Goal: Task Accomplishment & Management: Manage account settings

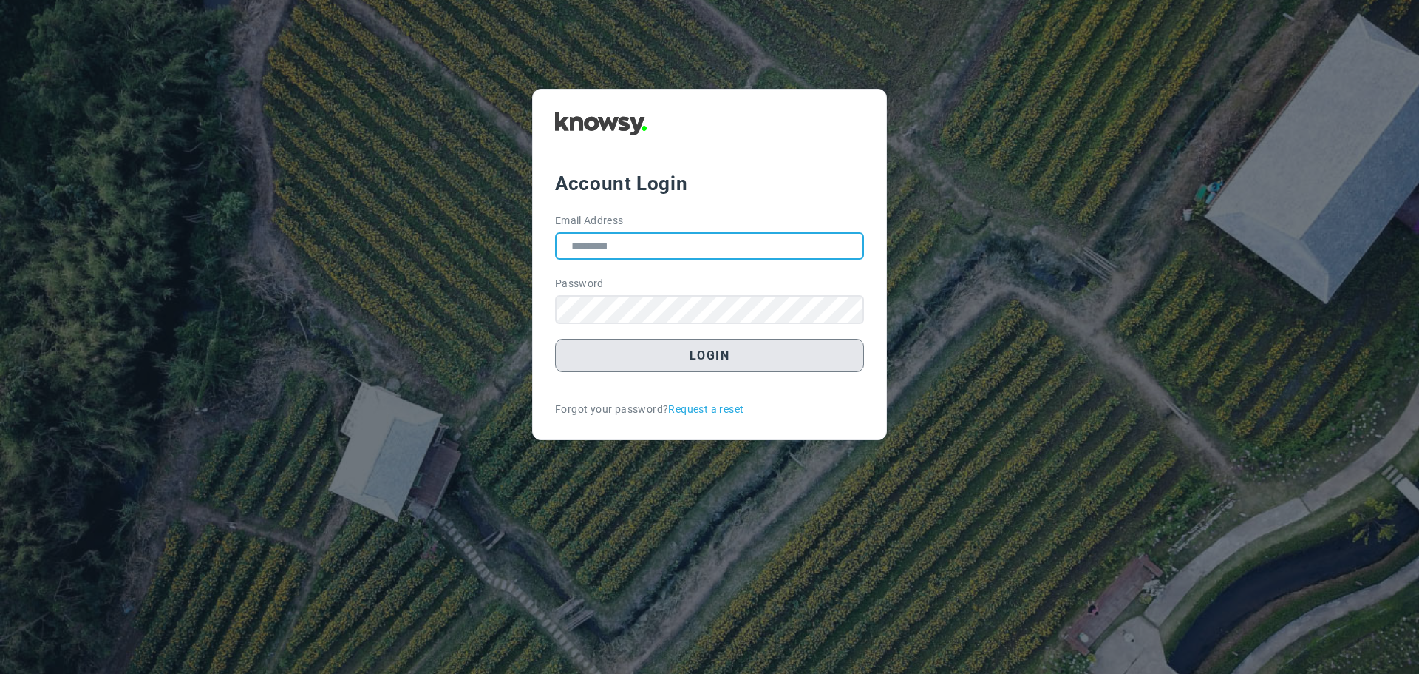
type input "**********"
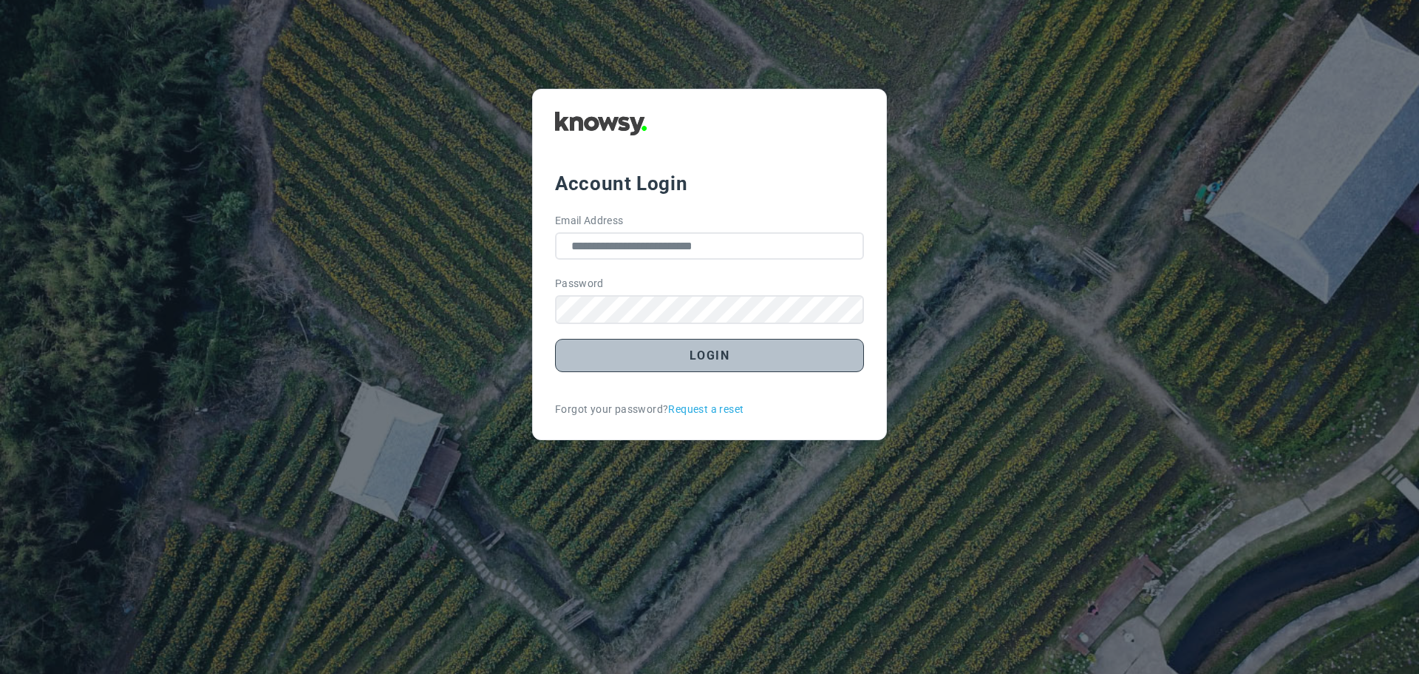
click at [699, 358] on button "Login" at bounding box center [709, 355] width 309 height 33
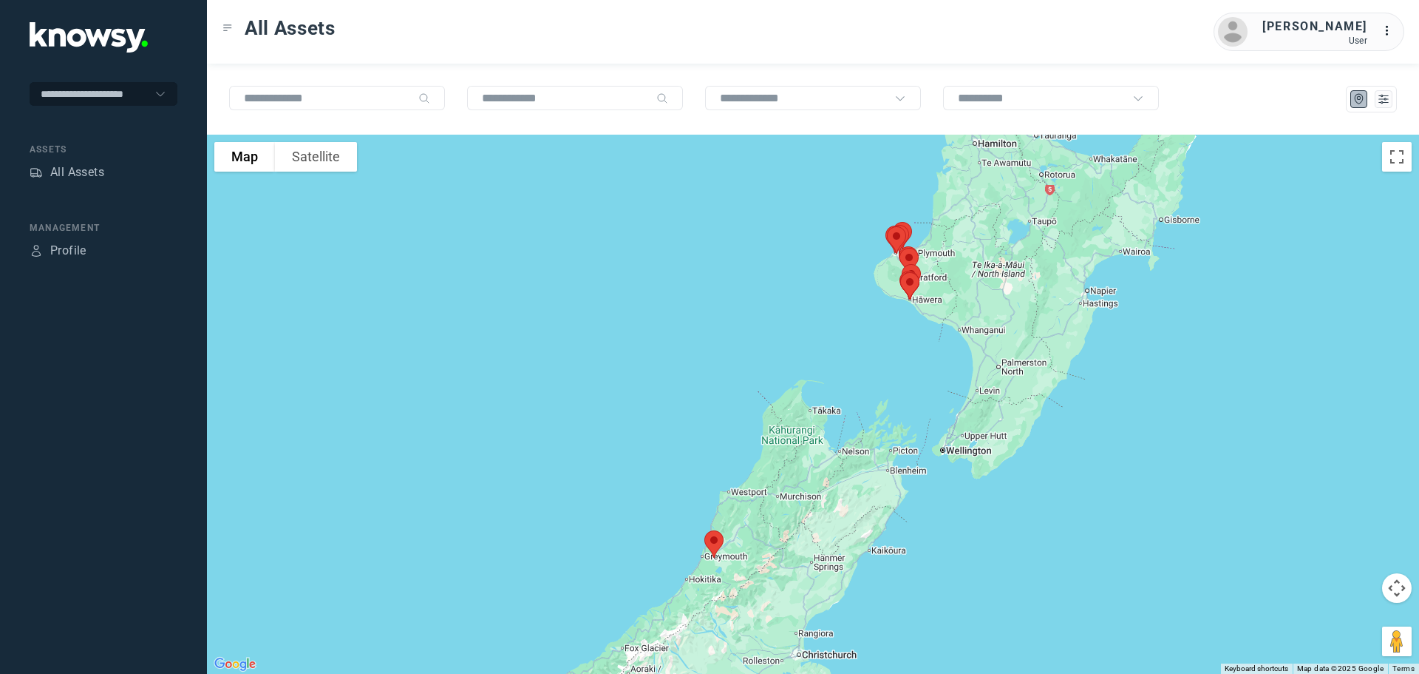
click at [794, 427] on div at bounding box center [813, 404] width 1212 height 539
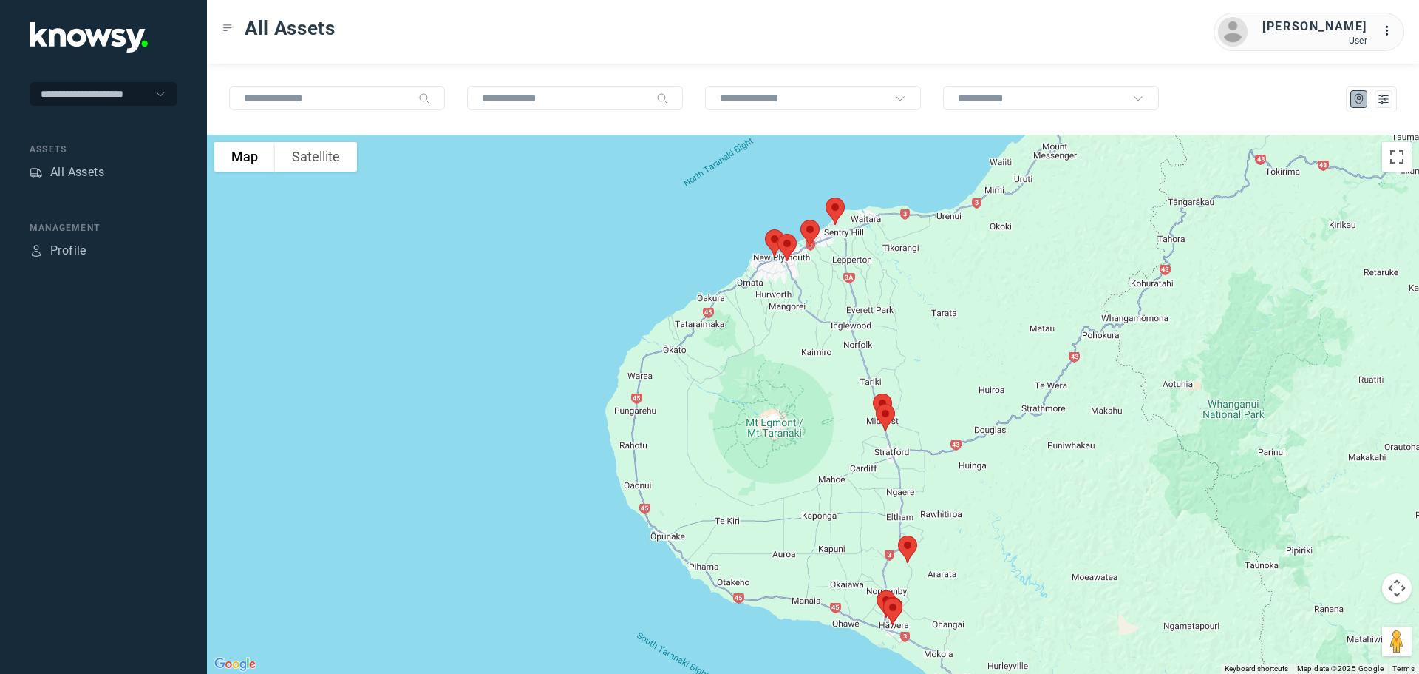
drag, startPoint x: 934, startPoint y: 319, endPoint x: 932, endPoint y: 435, distance: 116.1
click at [936, 449] on div at bounding box center [813, 404] width 1212 height 539
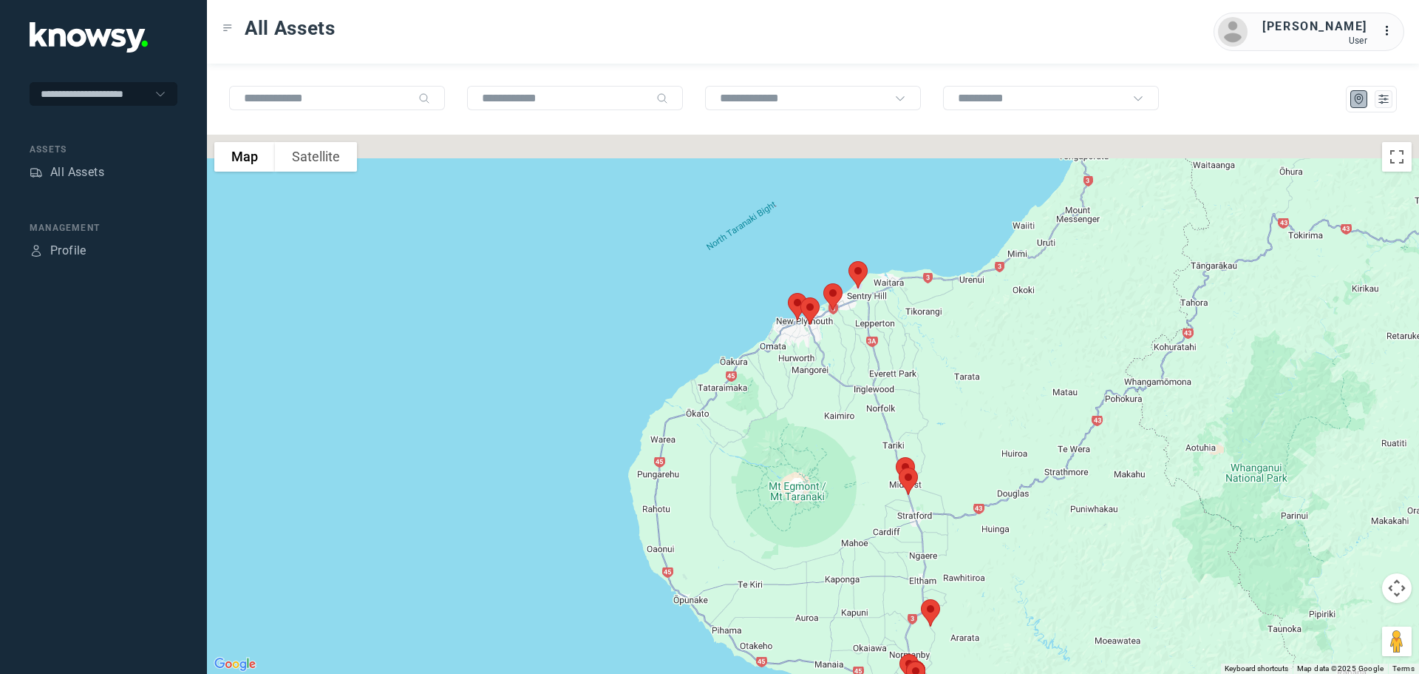
drag, startPoint x: 883, startPoint y: 322, endPoint x: 906, endPoint y: 389, distance: 70.4
click at [906, 389] on div at bounding box center [813, 404] width 1212 height 539
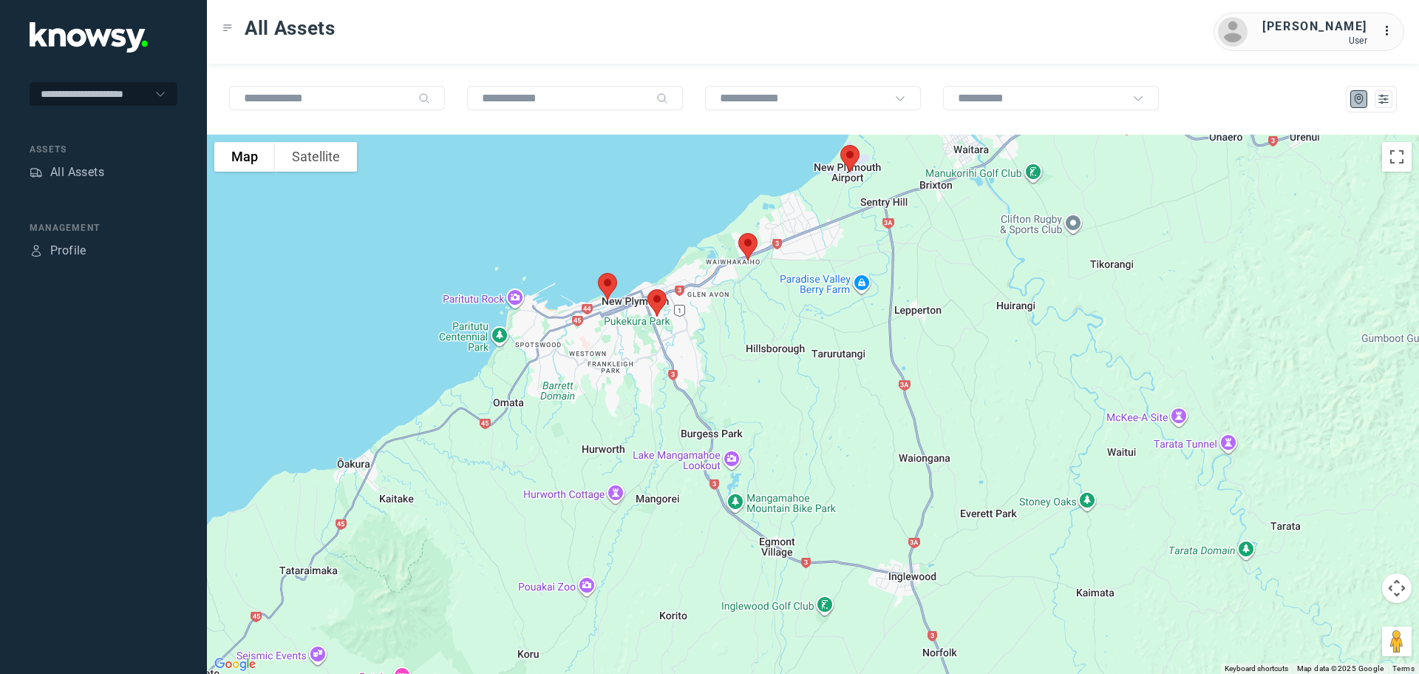
drag, startPoint x: 771, startPoint y: 316, endPoint x: 794, endPoint y: 398, distance: 85.2
click at [794, 398] on div at bounding box center [813, 404] width 1212 height 539
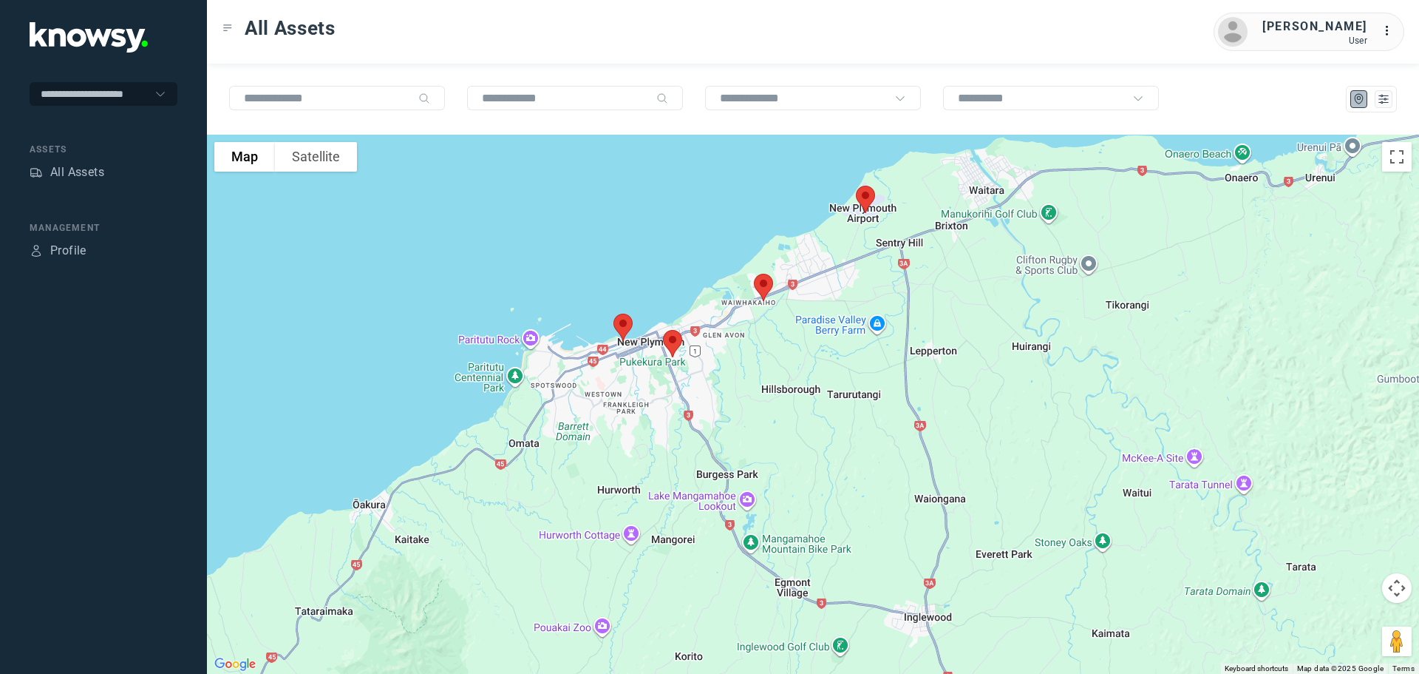
click at [764, 290] on img at bounding box center [763, 287] width 31 height 39
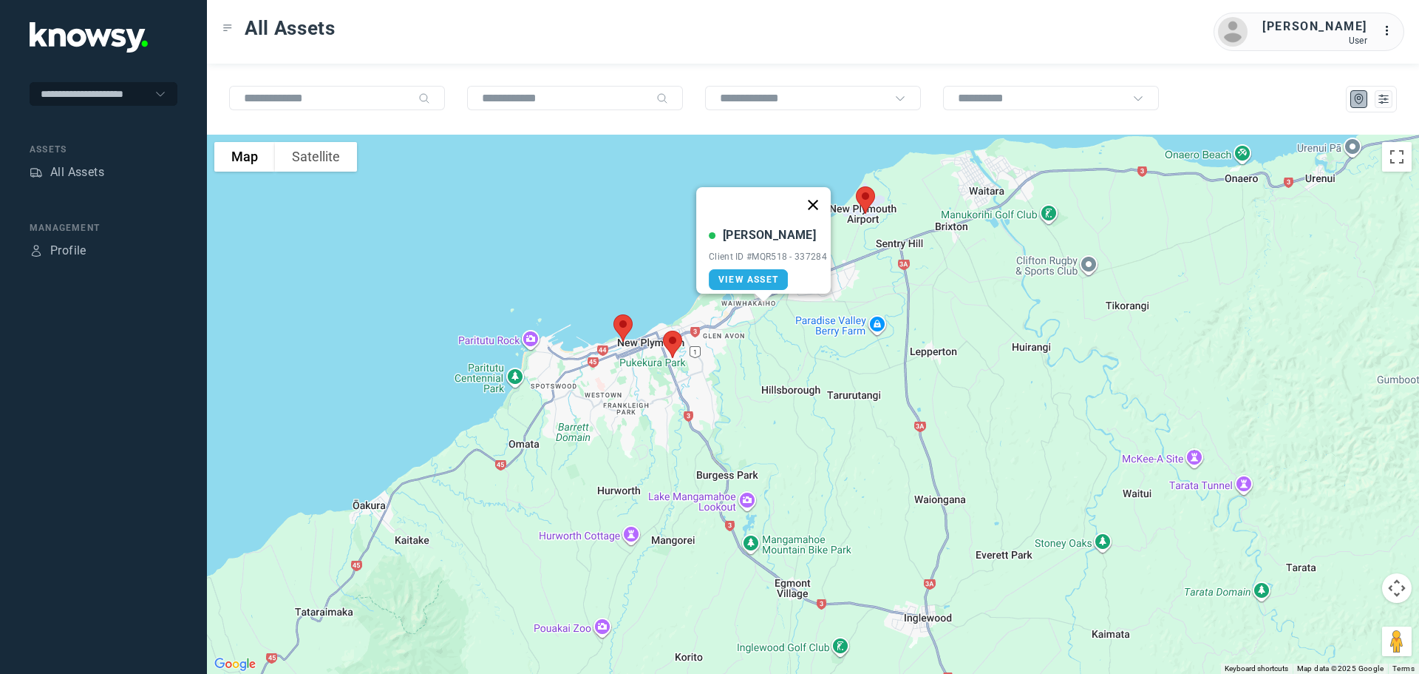
click at [817, 195] on button "Close" at bounding box center [812, 204] width 35 height 35
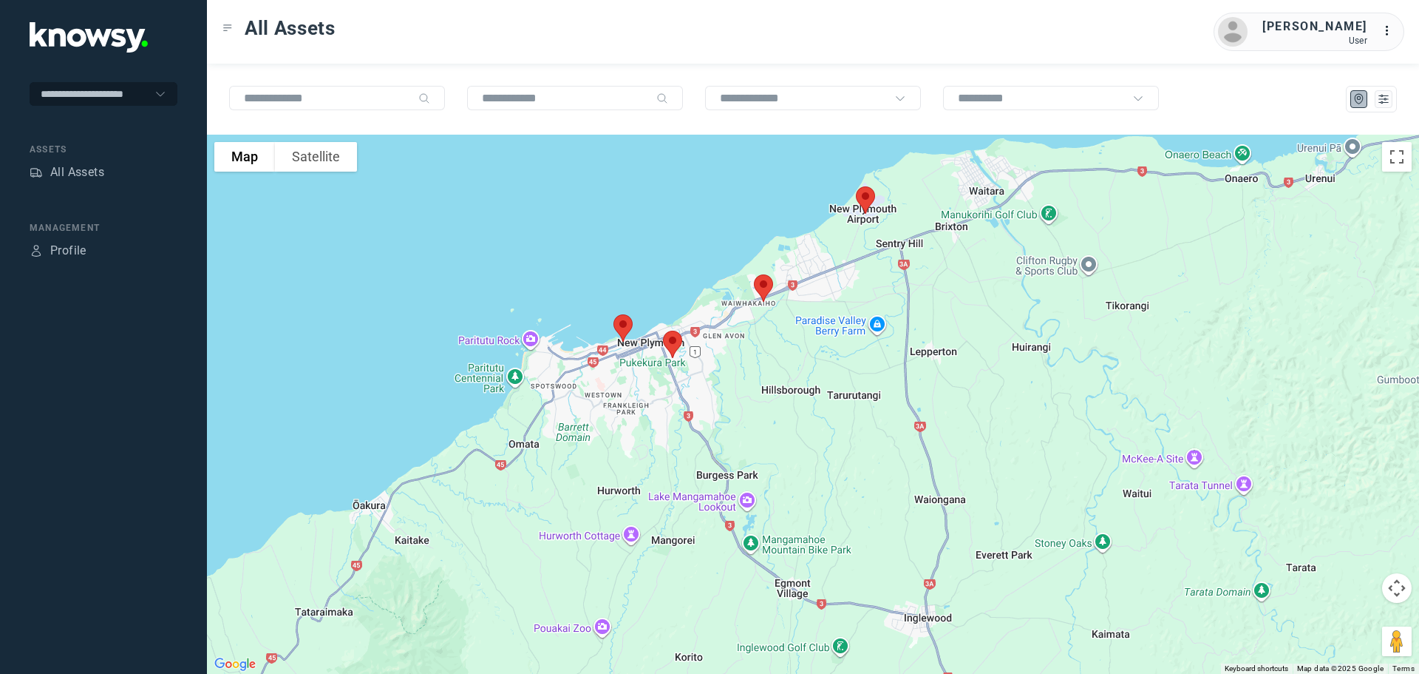
click at [673, 342] on img at bounding box center [672, 344] width 31 height 39
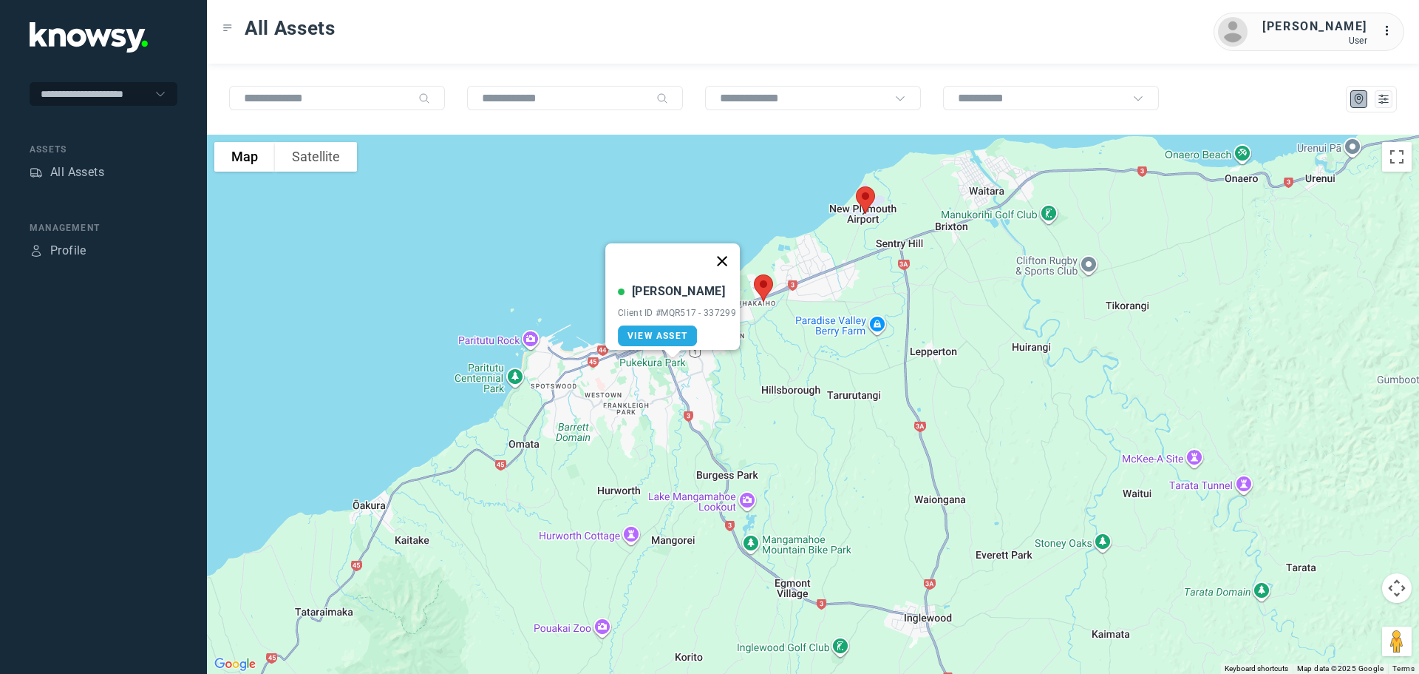
click at [727, 251] on button "Close" at bounding box center [722, 260] width 35 height 35
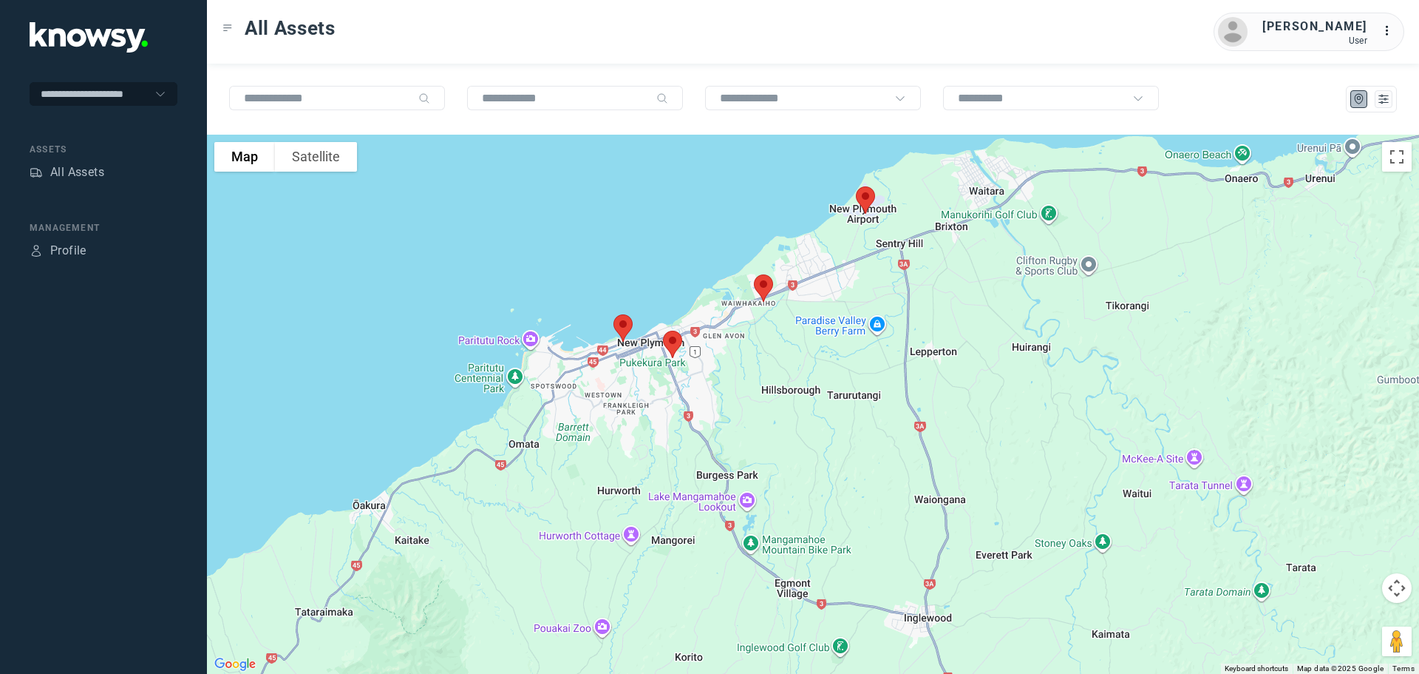
click at [624, 326] on img at bounding box center [623, 327] width 31 height 39
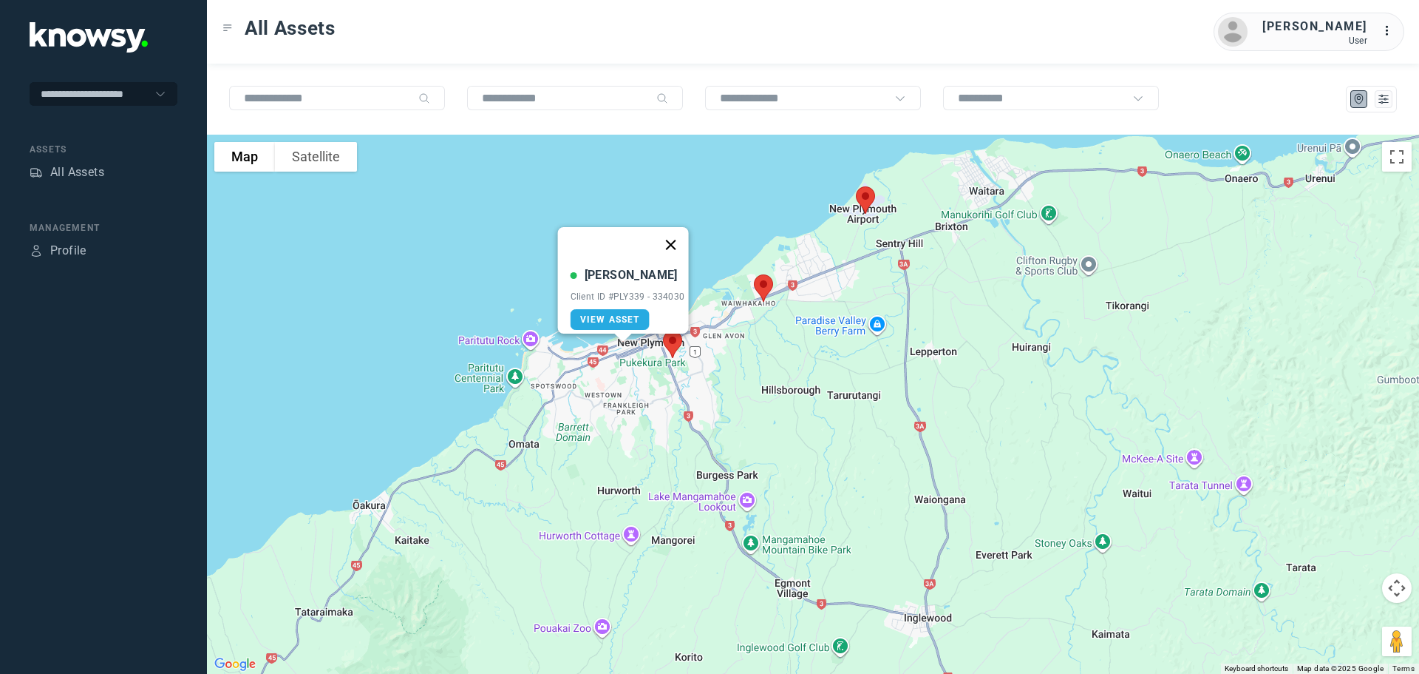
click at [682, 232] on button "Close" at bounding box center [670, 244] width 35 height 35
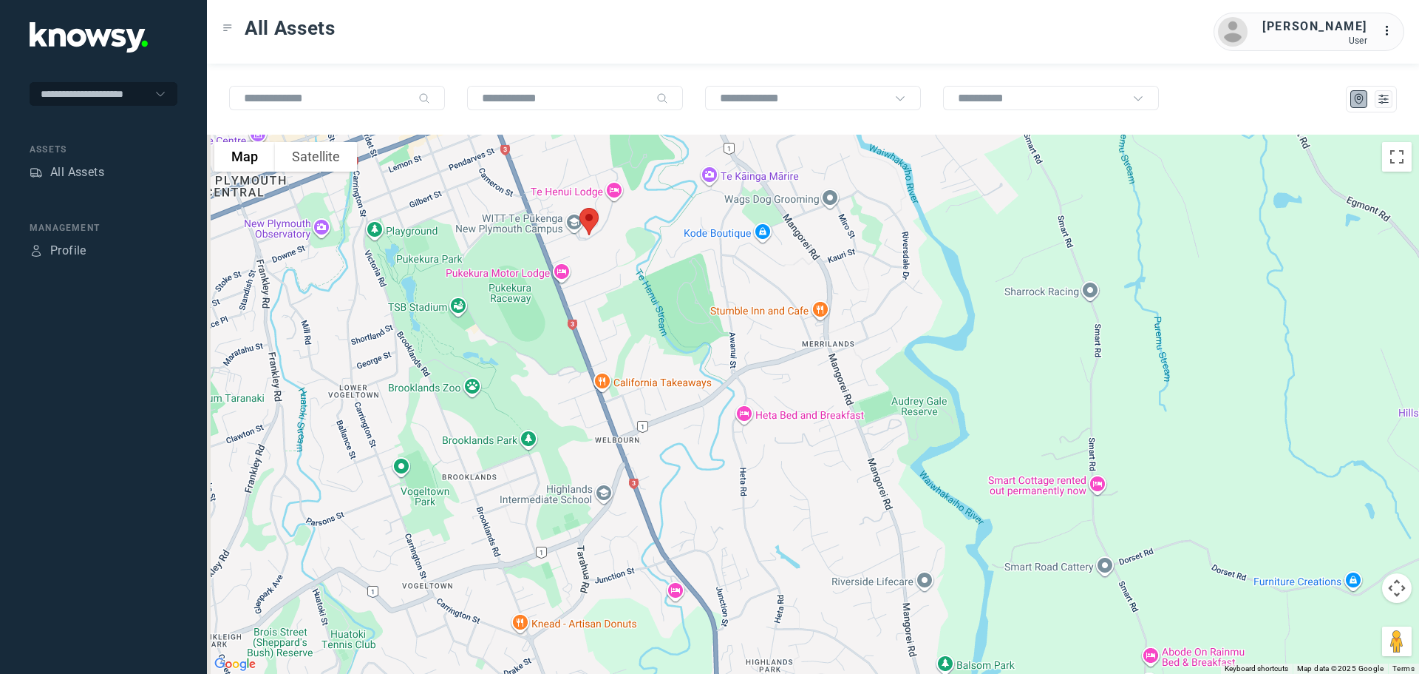
drag, startPoint x: 595, startPoint y: 191, endPoint x: 631, endPoint y: 270, distance: 86.3
click at [631, 270] on div at bounding box center [813, 404] width 1212 height 539
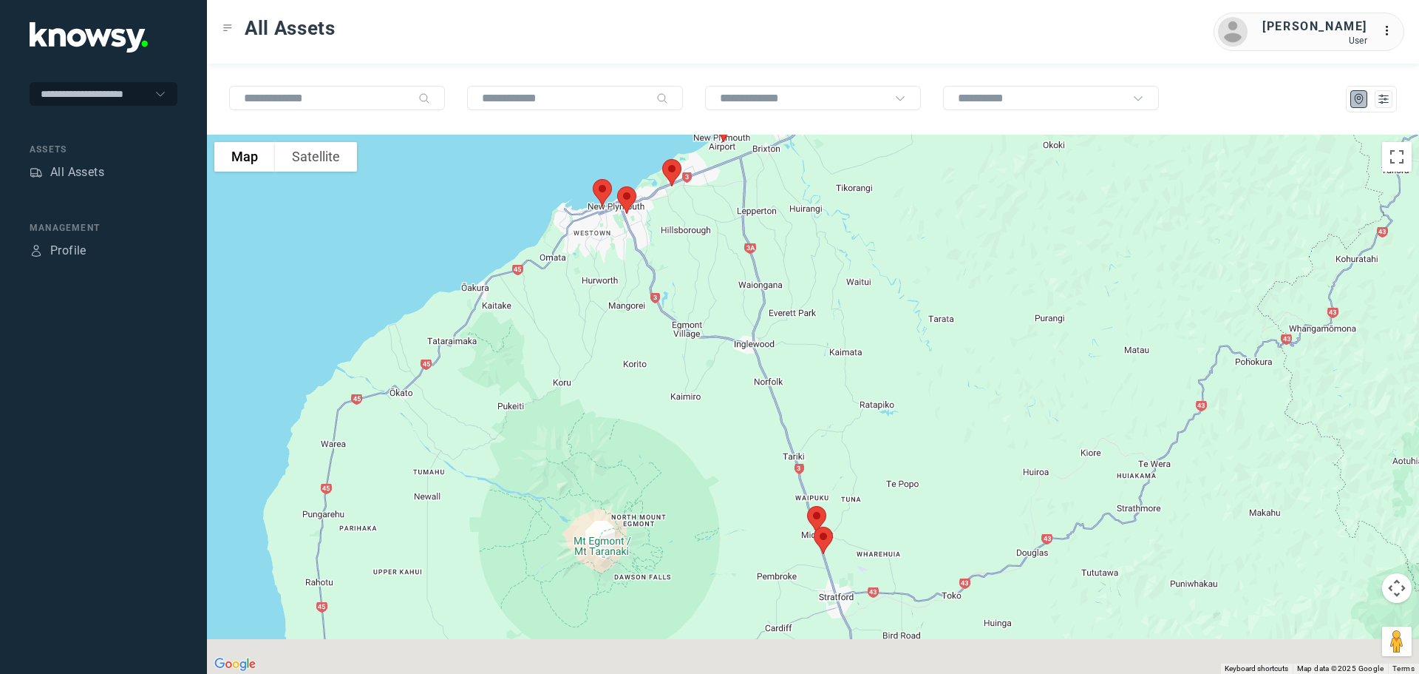
drag, startPoint x: 837, startPoint y: 441, endPoint x: 797, endPoint y: 291, distance: 155.3
click at [800, 302] on div at bounding box center [813, 404] width 1212 height 539
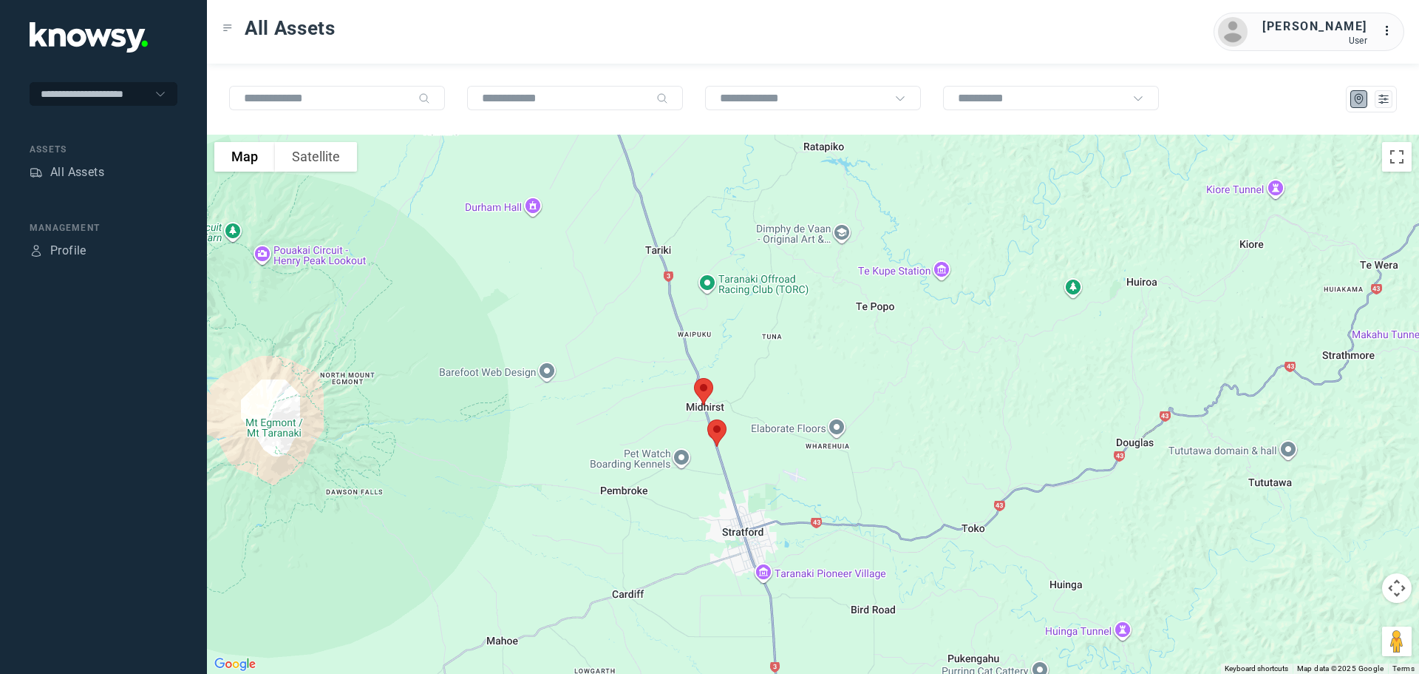
click at [702, 387] on img at bounding box center [703, 391] width 31 height 39
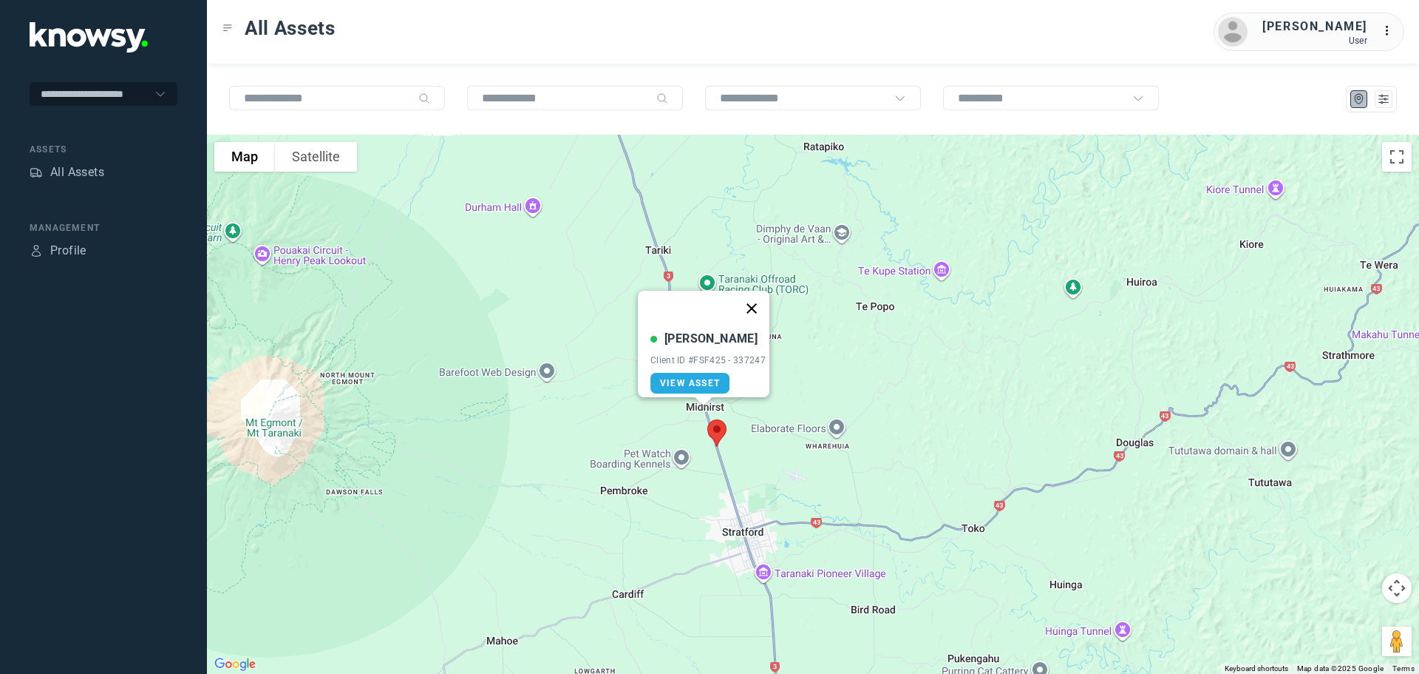
click at [759, 295] on button "Close" at bounding box center [751, 308] width 35 height 35
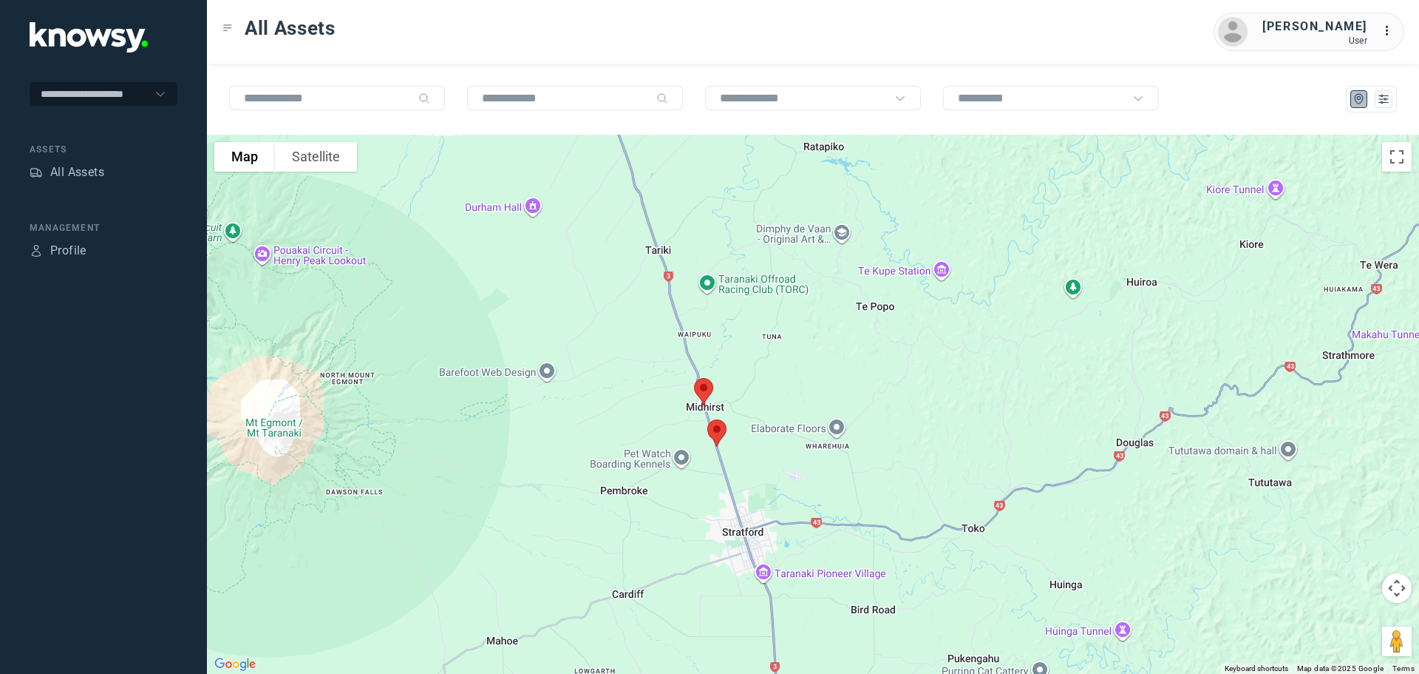
click at [716, 425] on img at bounding box center [717, 432] width 31 height 39
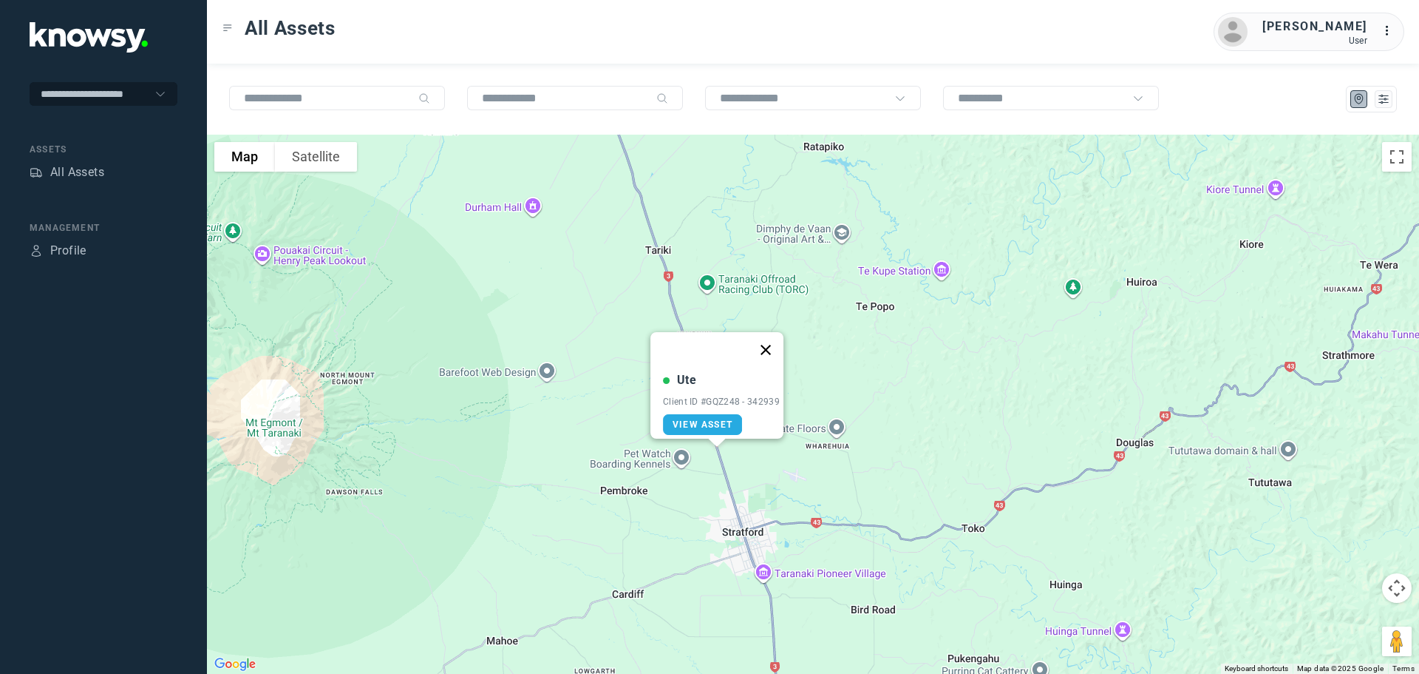
click at [770, 342] on button "Close" at bounding box center [765, 349] width 35 height 35
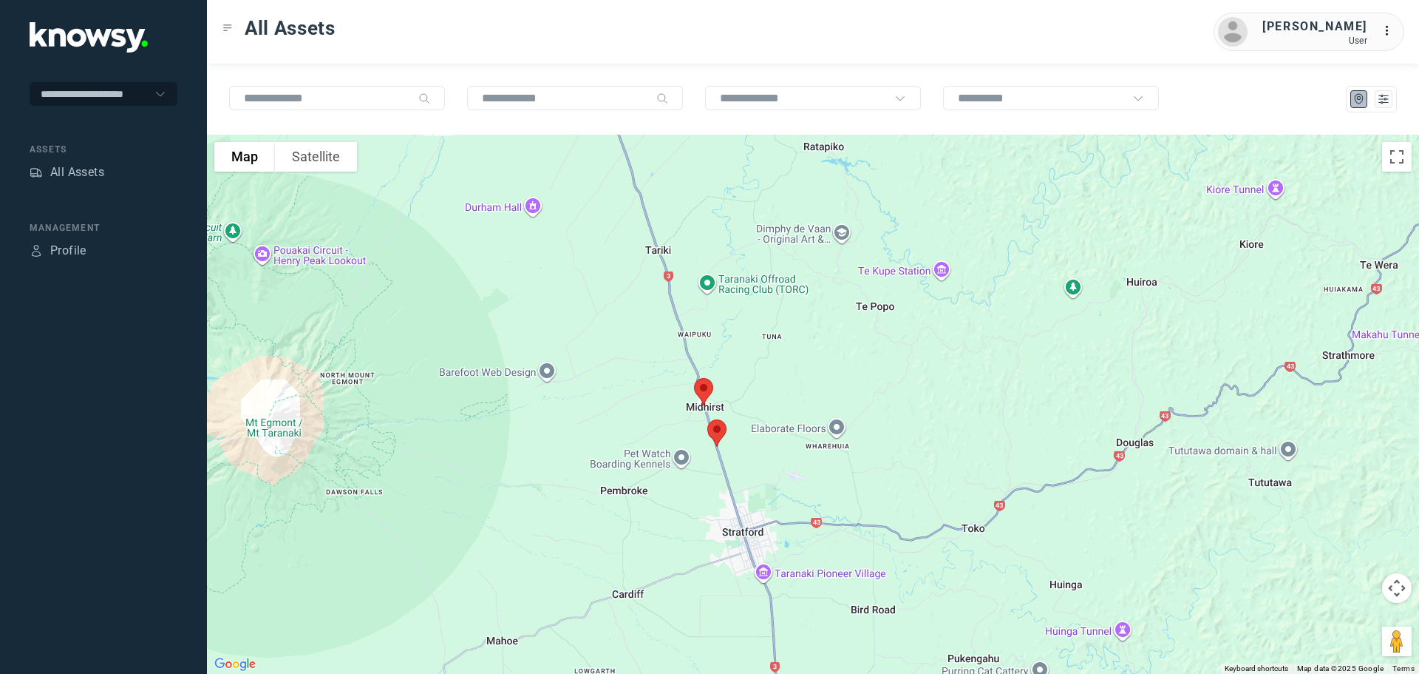
click at [713, 432] on img at bounding box center [717, 432] width 31 height 39
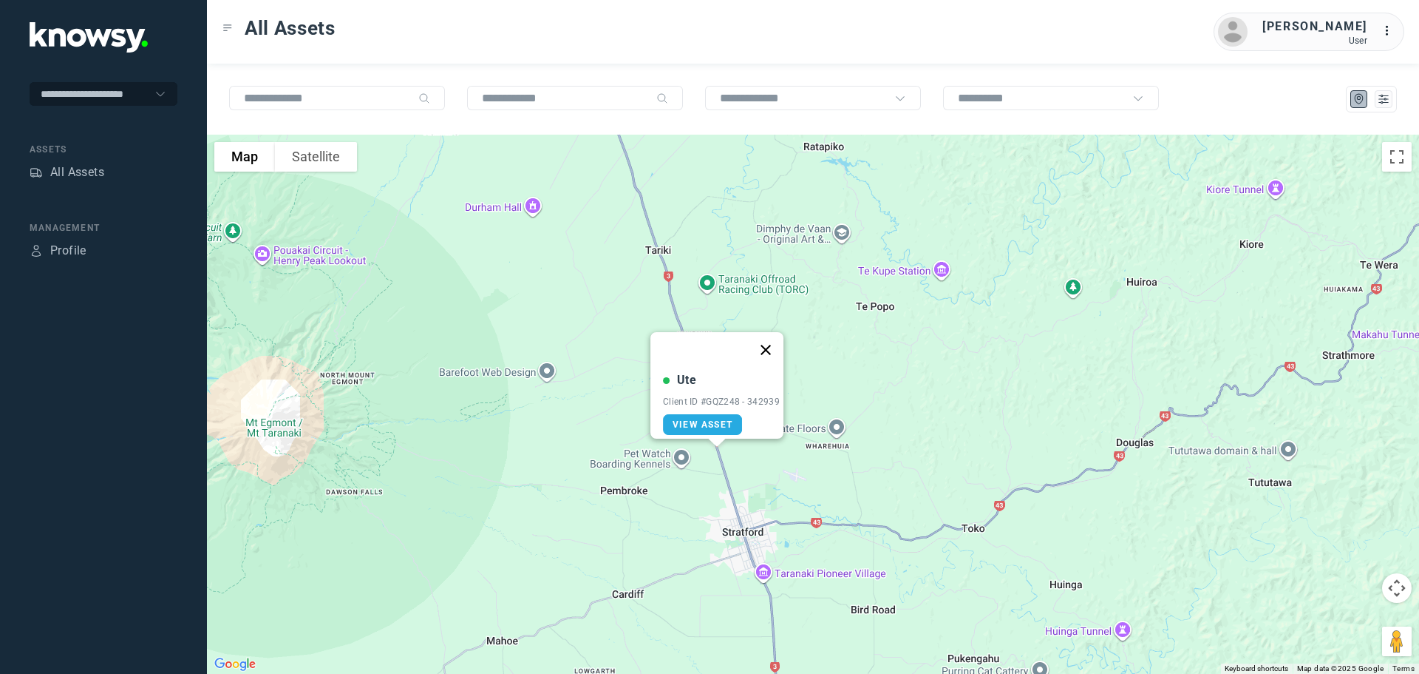
click at [775, 339] on button "Close" at bounding box center [765, 349] width 35 height 35
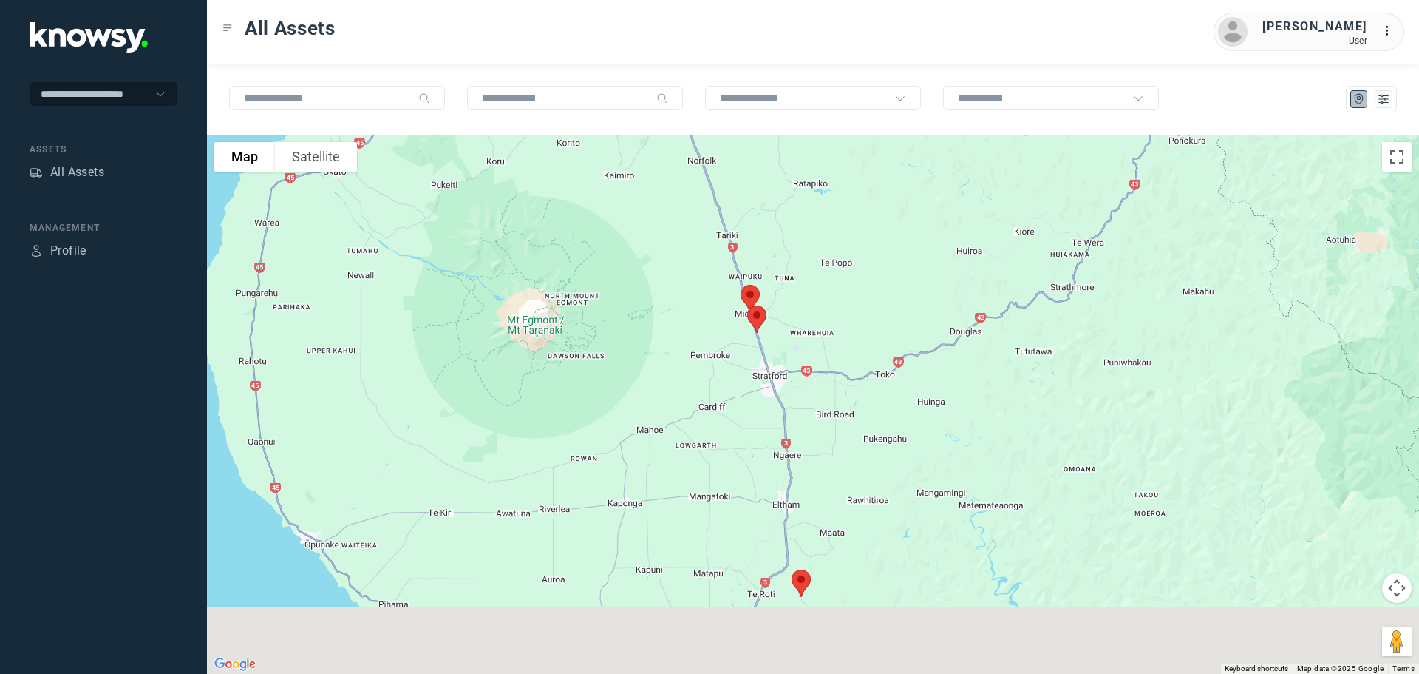
drag, startPoint x: 852, startPoint y: 525, endPoint x: 811, endPoint y: 351, distance: 178.6
click at [811, 351] on div at bounding box center [813, 404] width 1212 height 539
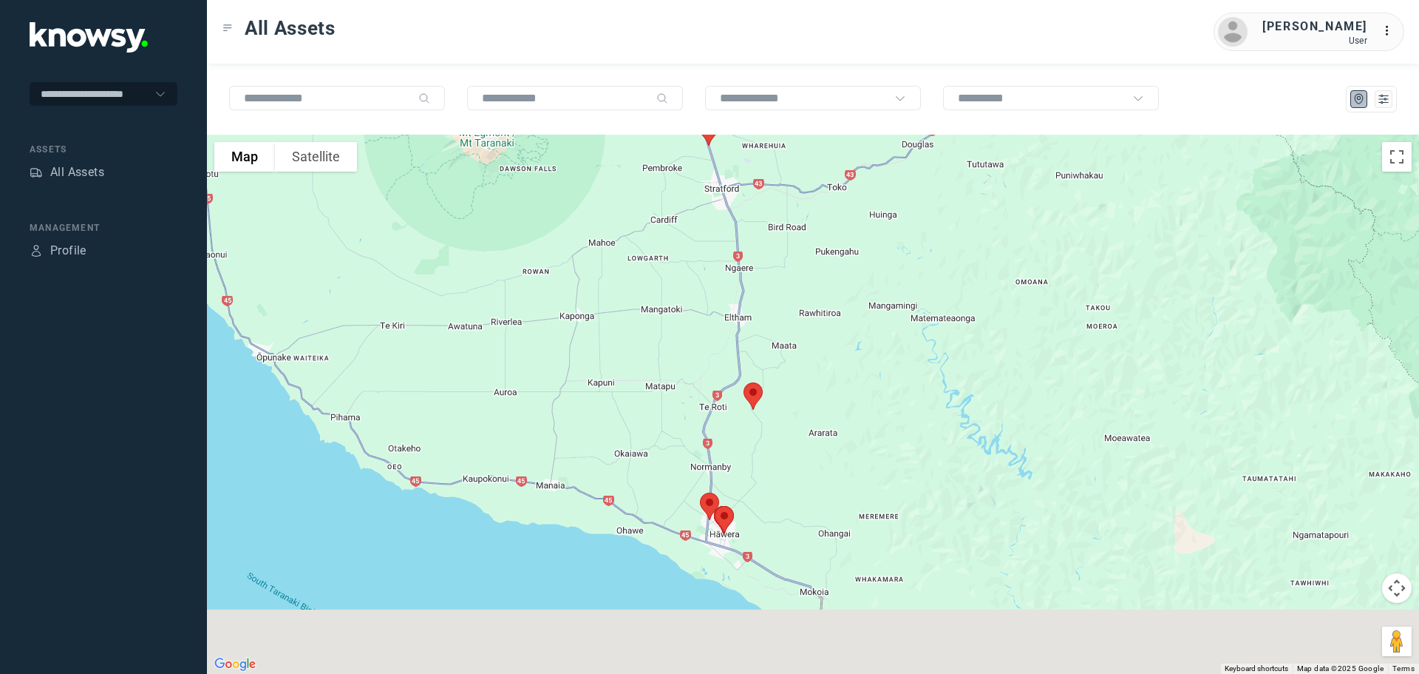
drag, startPoint x: 827, startPoint y: 387, endPoint x: 814, endPoint y: 349, distance: 39.7
click at [814, 349] on div at bounding box center [813, 404] width 1212 height 539
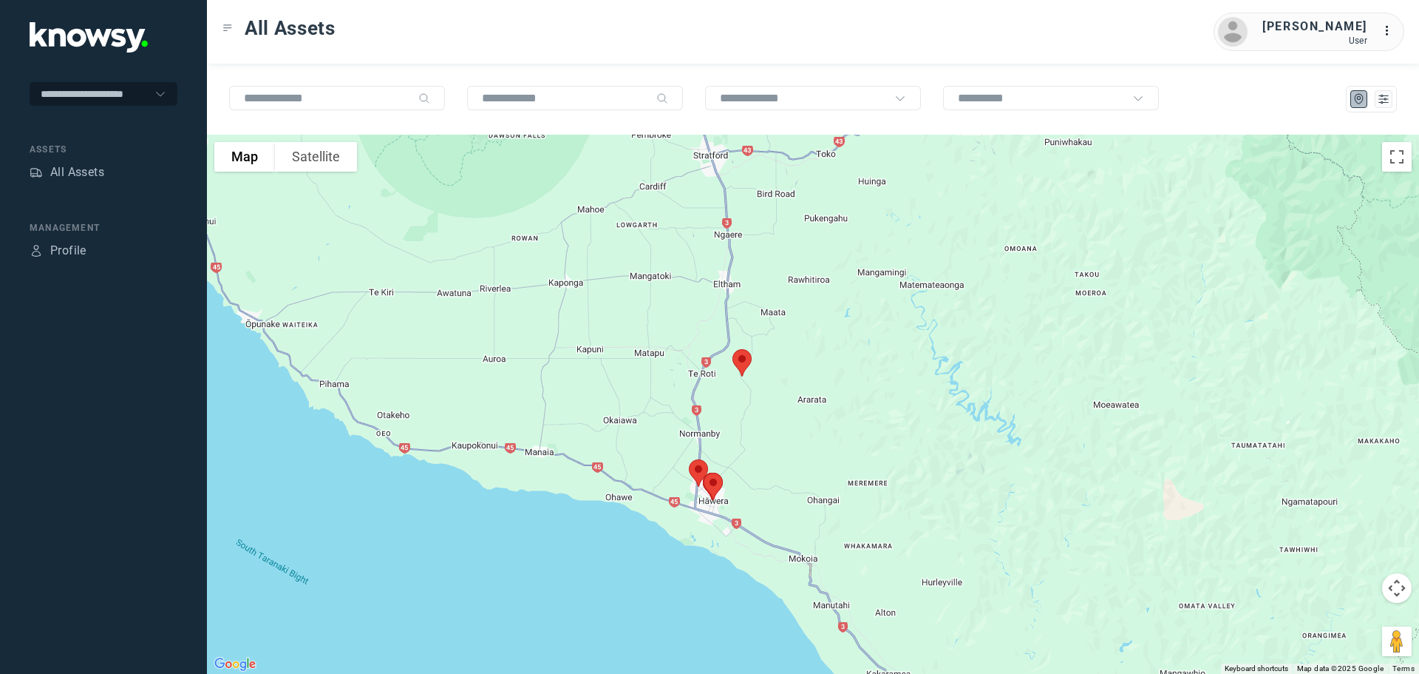
click at [741, 361] on img at bounding box center [742, 362] width 31 height 39
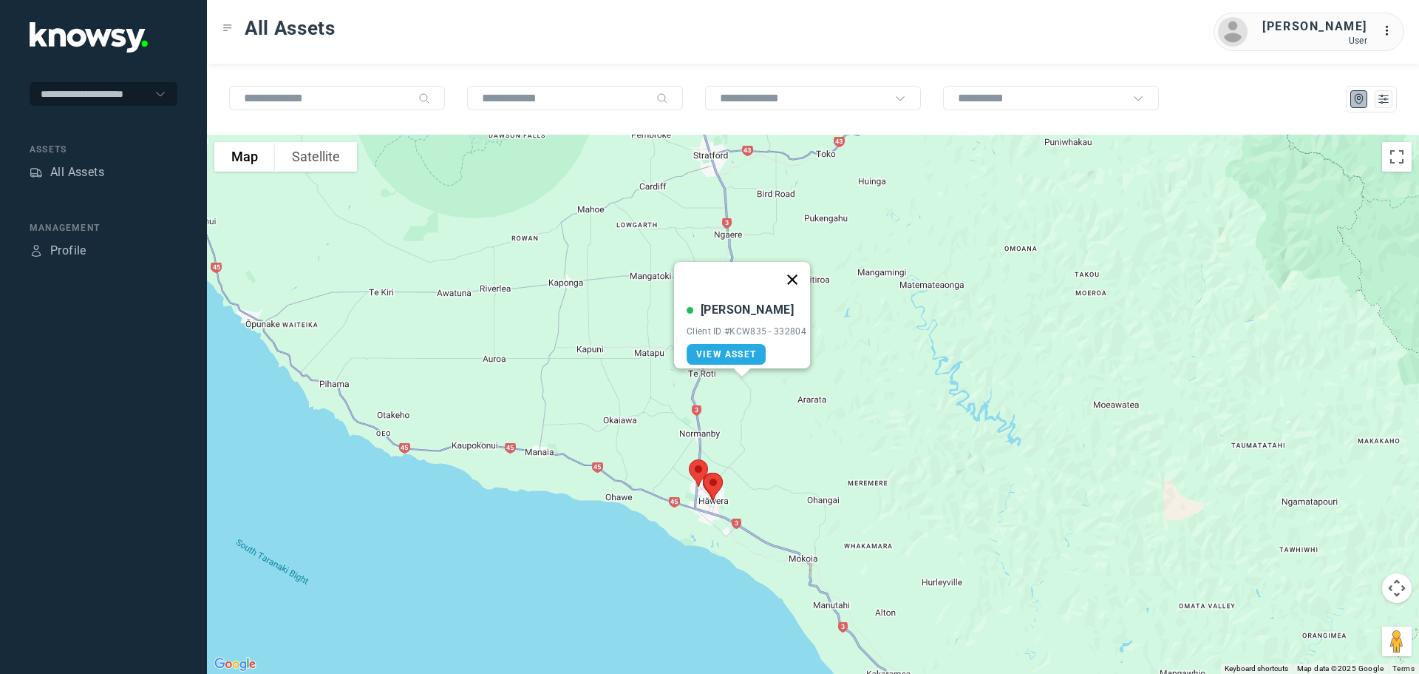
click at [798, 262] on button "Close" at bounding box center [792, 279] width 35 height 35
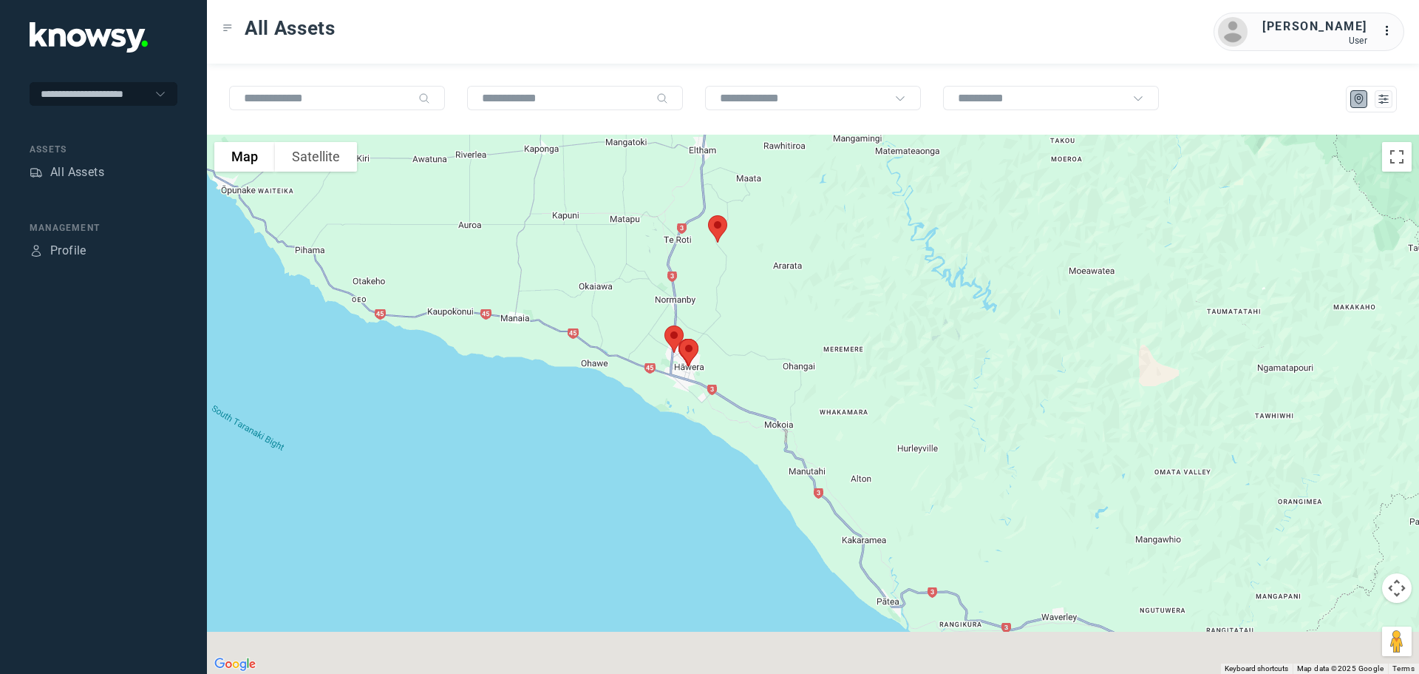
drag, startPoint x: 786, startPoint y: 478, endPoint x: 754, endPoint y: 340, distance: 141.9
click at [761, 344] on div at bounding box center [813, 404] width 1212 height 539
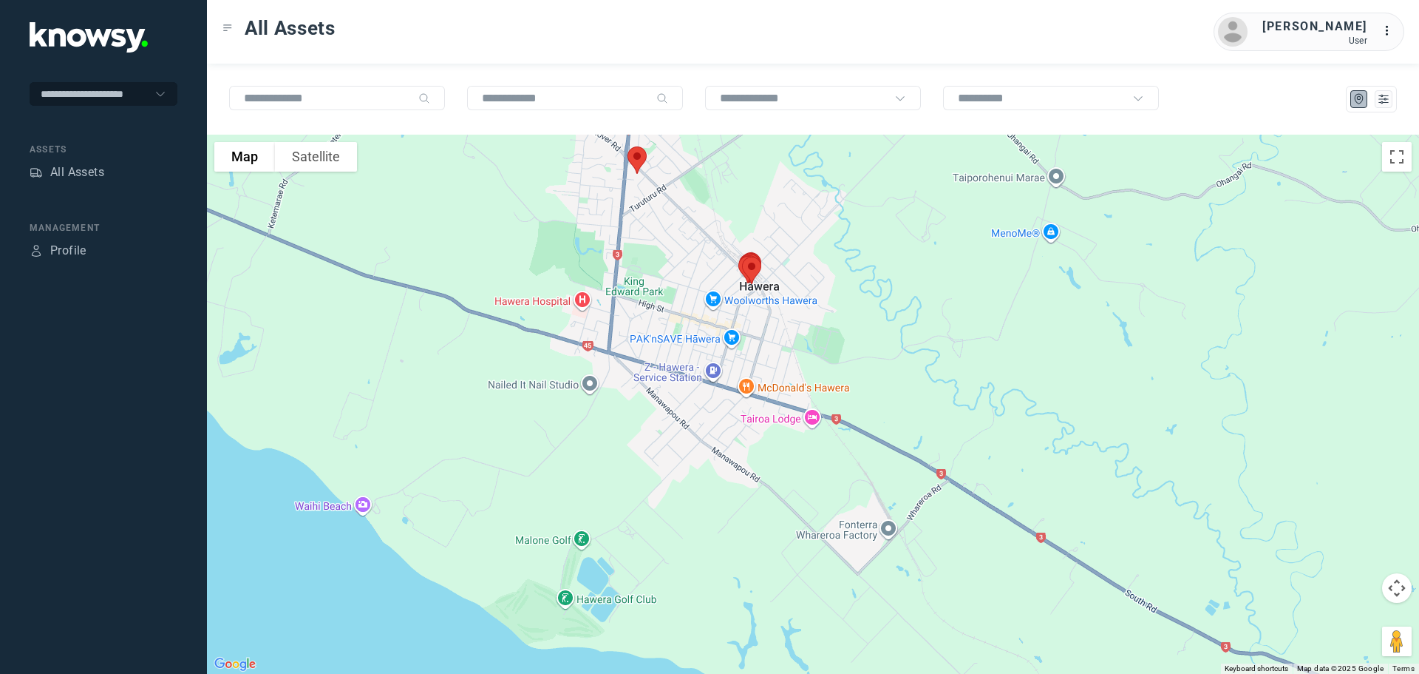
drag, startPoint x: 641, startPoint y: 282, endPoint x: 764, endPoint y: 342, distance: 136.2
click at [764, 342] on div at bounding box center [813, 404] width 1212 height 539
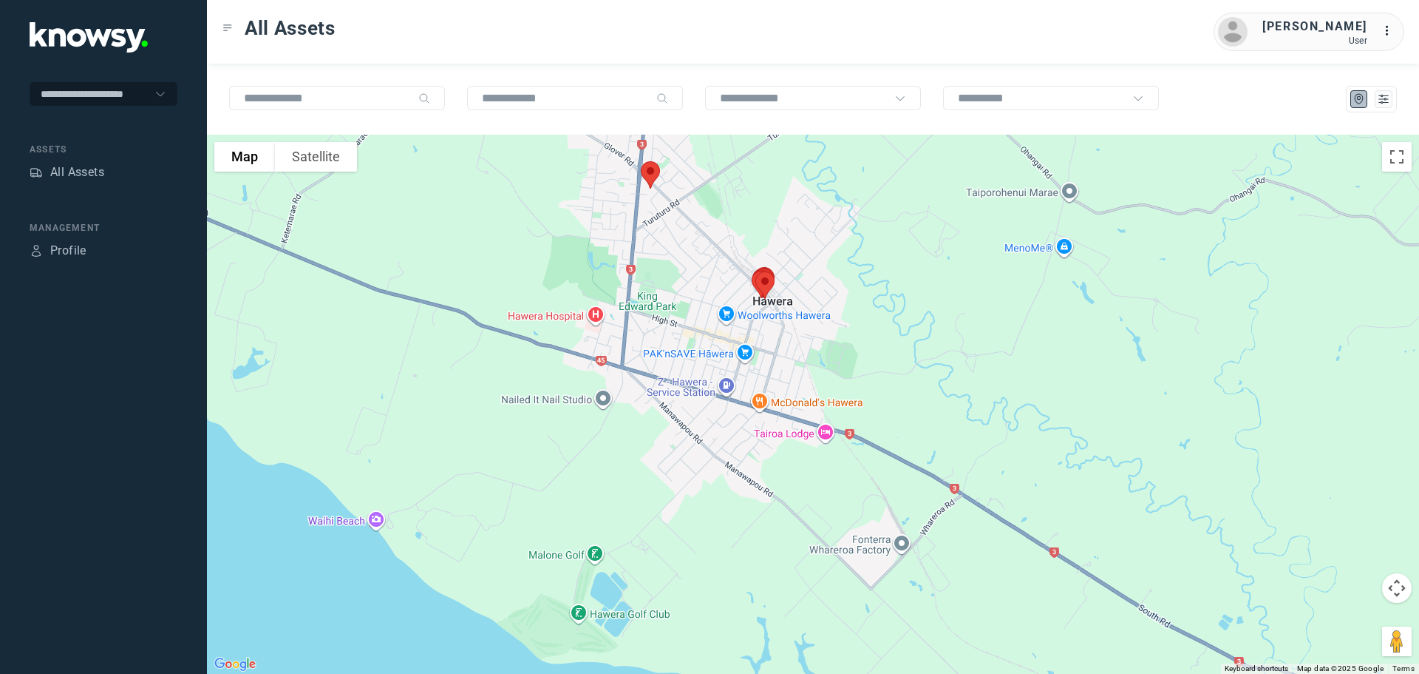
drag, startPoint x: 676, startPoint y: 274, endPoint x: 700, endPoint y: 307, distance: 40.2
click at [700, 307] on div at bounding box center [813, 404] width 1212 height 539
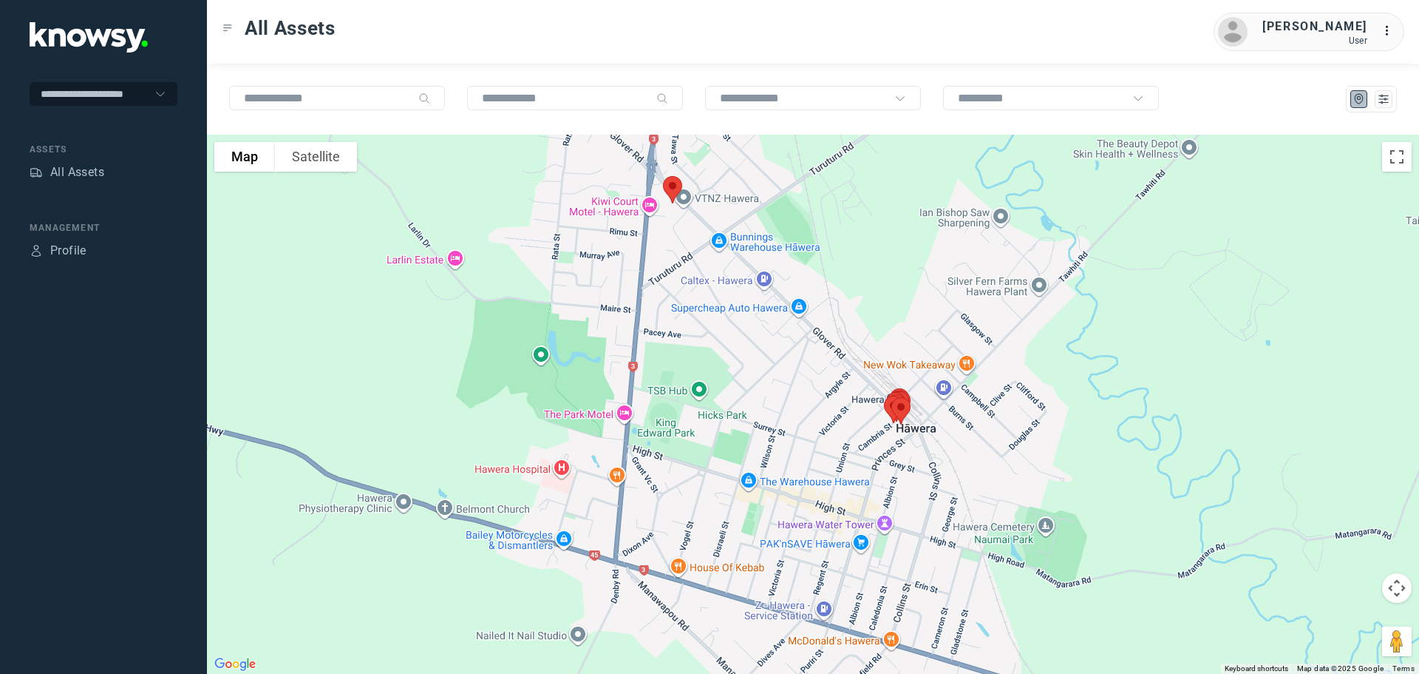
click at [676, 185] on img at bounding box center [672, 189] width 31 height 39
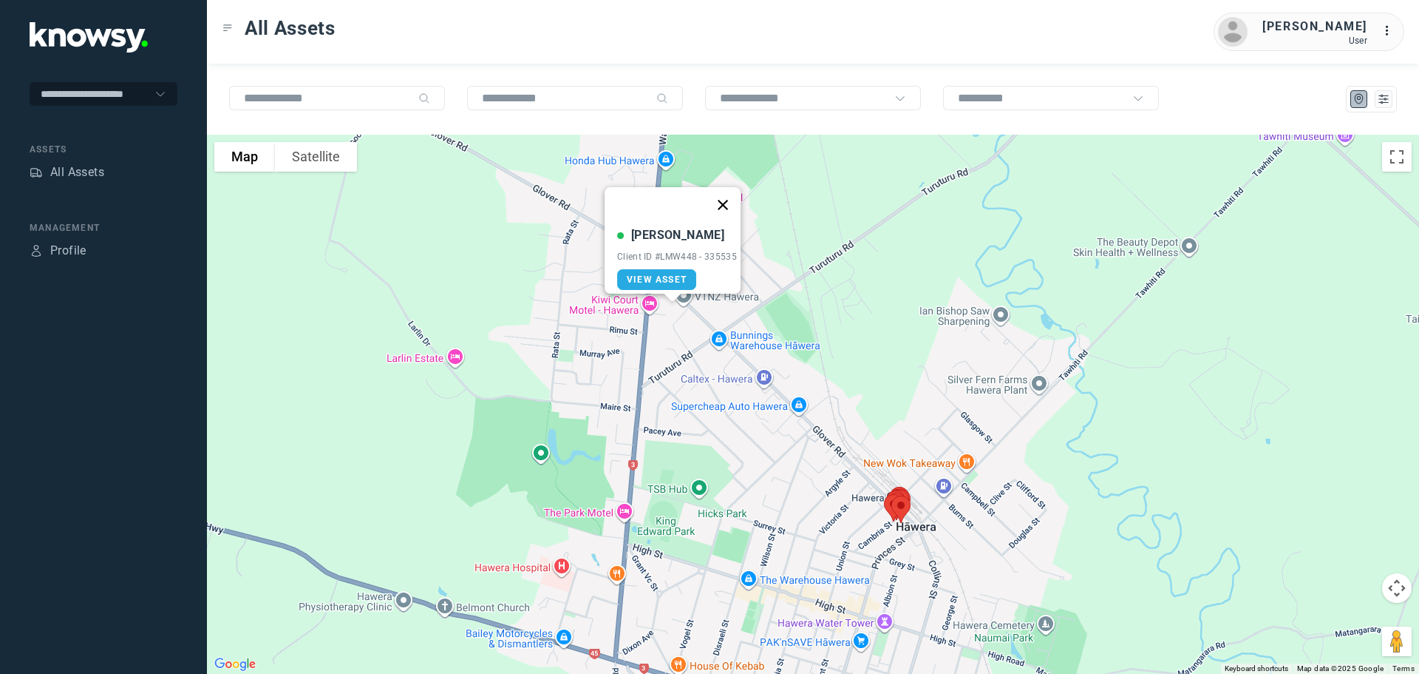
click at [726, 196] on button "Close" at bounding box center [722, 204] width 35 height 35
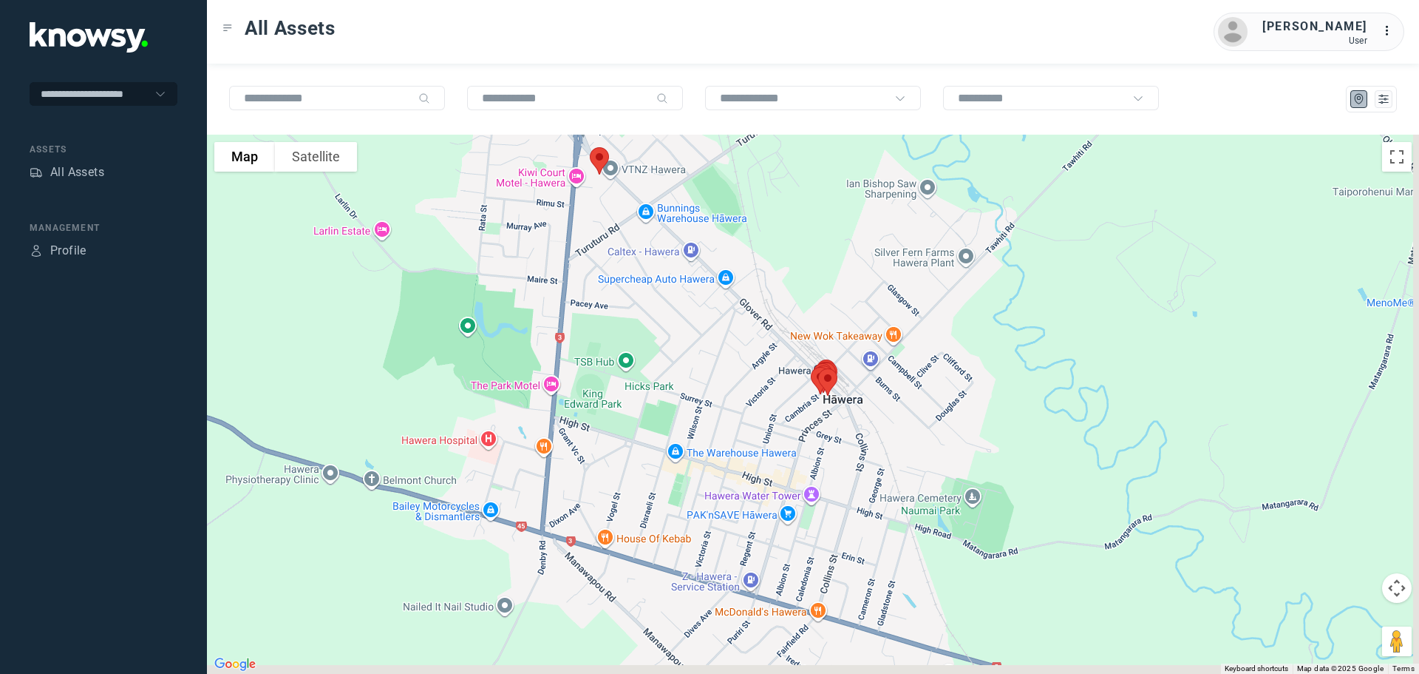
drag, startPoint x: 720, startPoint y: 444, endPoint x: 625, endPoint y: 321, distance: 155.4
click at [625, 321] on div at bounding box center [813, 404] width 1212 height 539
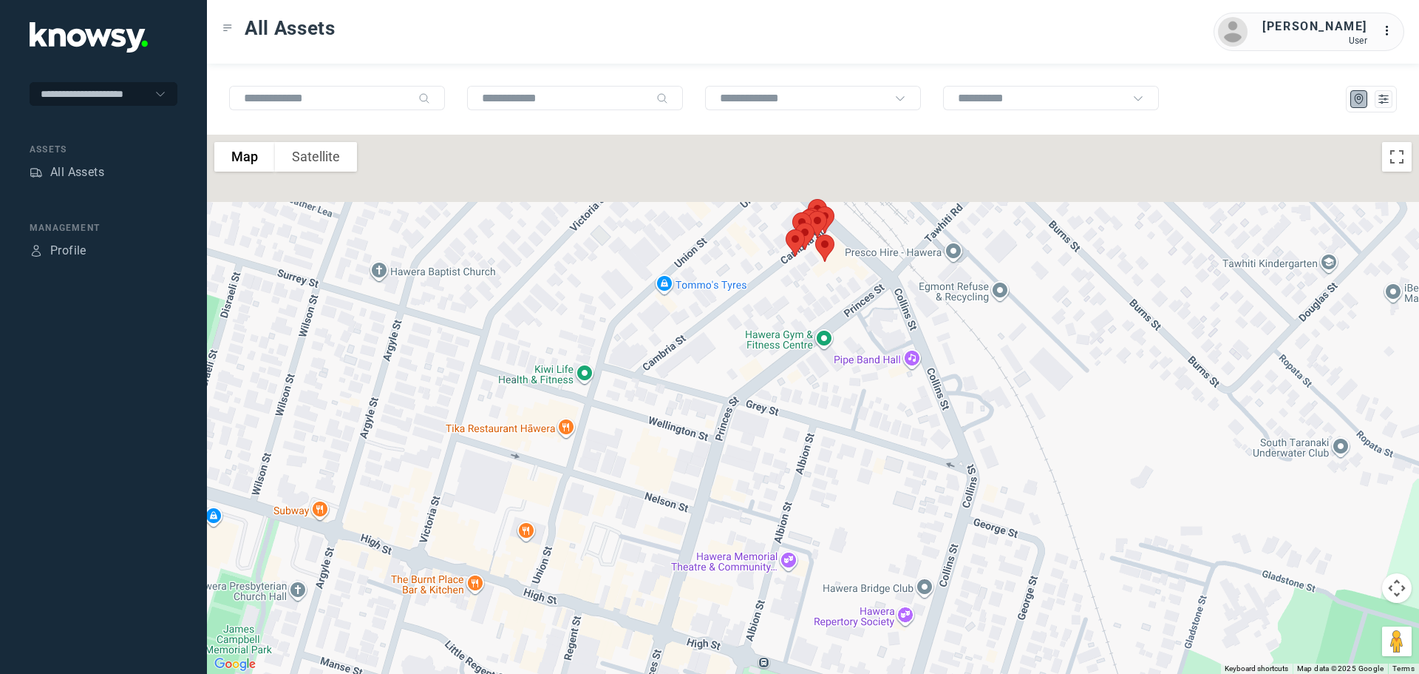
drag, startPoint x: 786, startPoint y: 380, endPoint x: 786, endPoint y: 474, distance: 93.9
click at [786, 474] on div at bounding box center [813, 404] width 1212 height 539
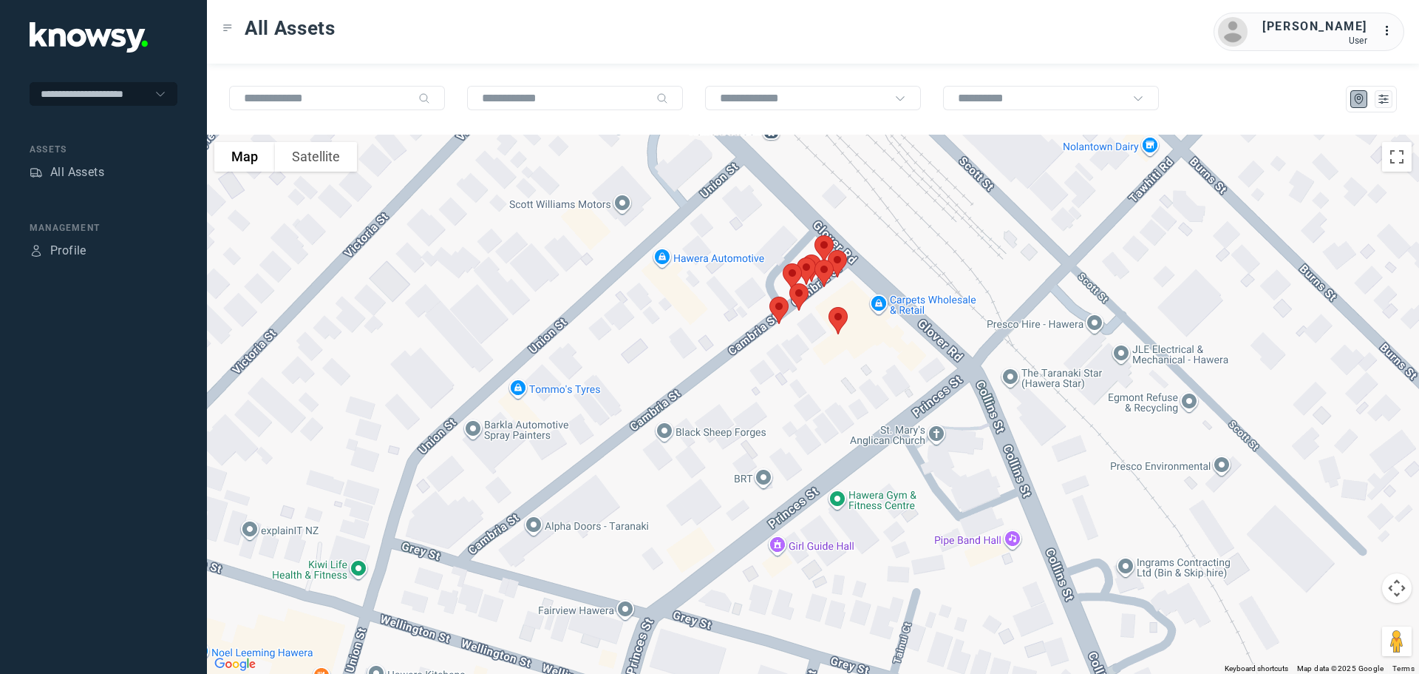
drag, startPoint x: 765, startPoint y: 386, endPoint x: 737, endPoint y: 445, distance: 65.5
click at [737, 445] on div at bounding box center [813, 404] width 1212 height 539
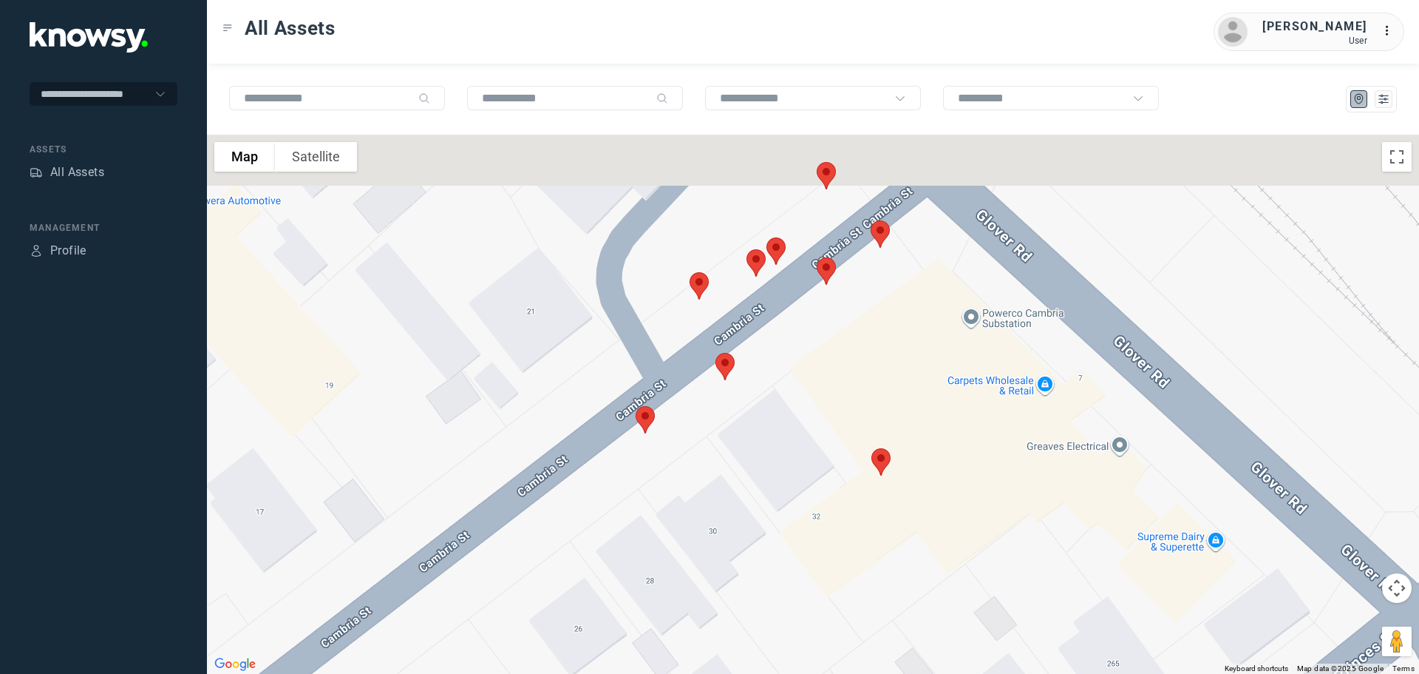
drag, startPoint x: 814, startPoint y: 330, endPoint x: 691, endPoint y: 549, distance: 251.5
click at [692, 549] on div at bounding box center [813, 404] width 1212 height 539
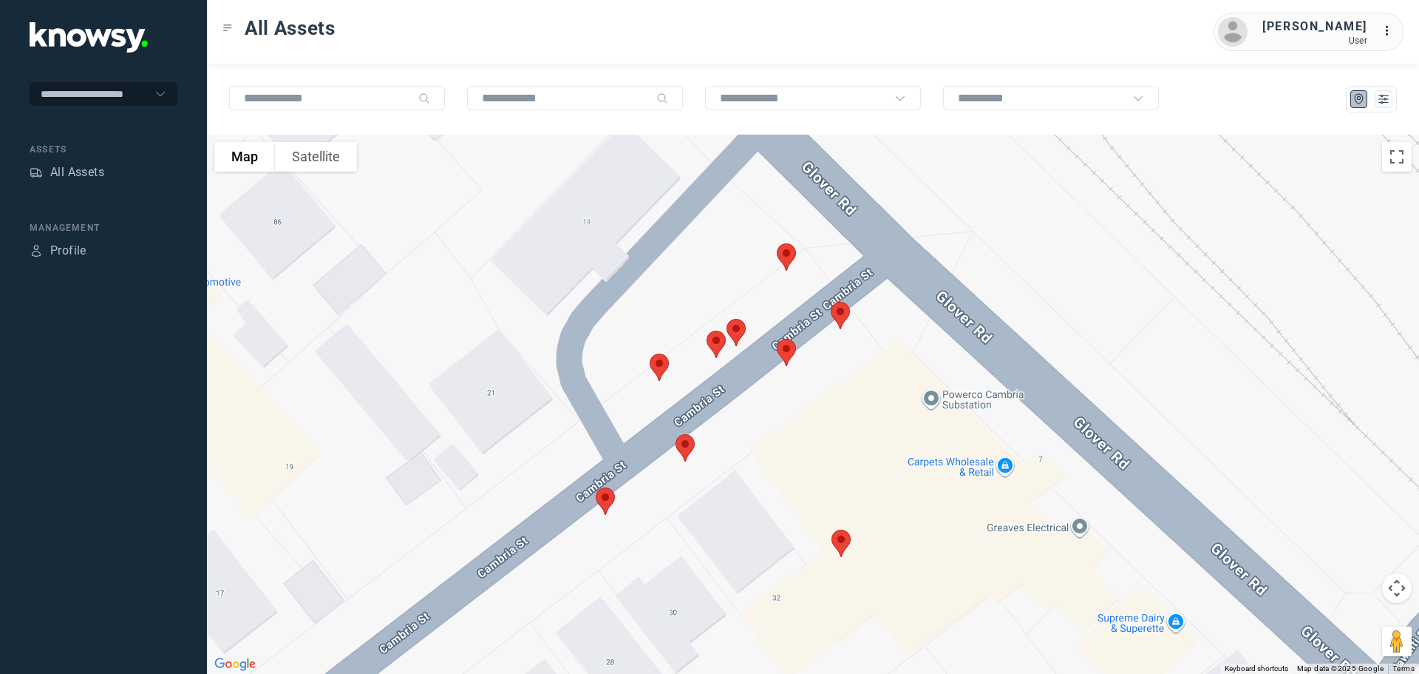
click at [790, 257] on img at bounding box center [786, 256] width 31 height 39
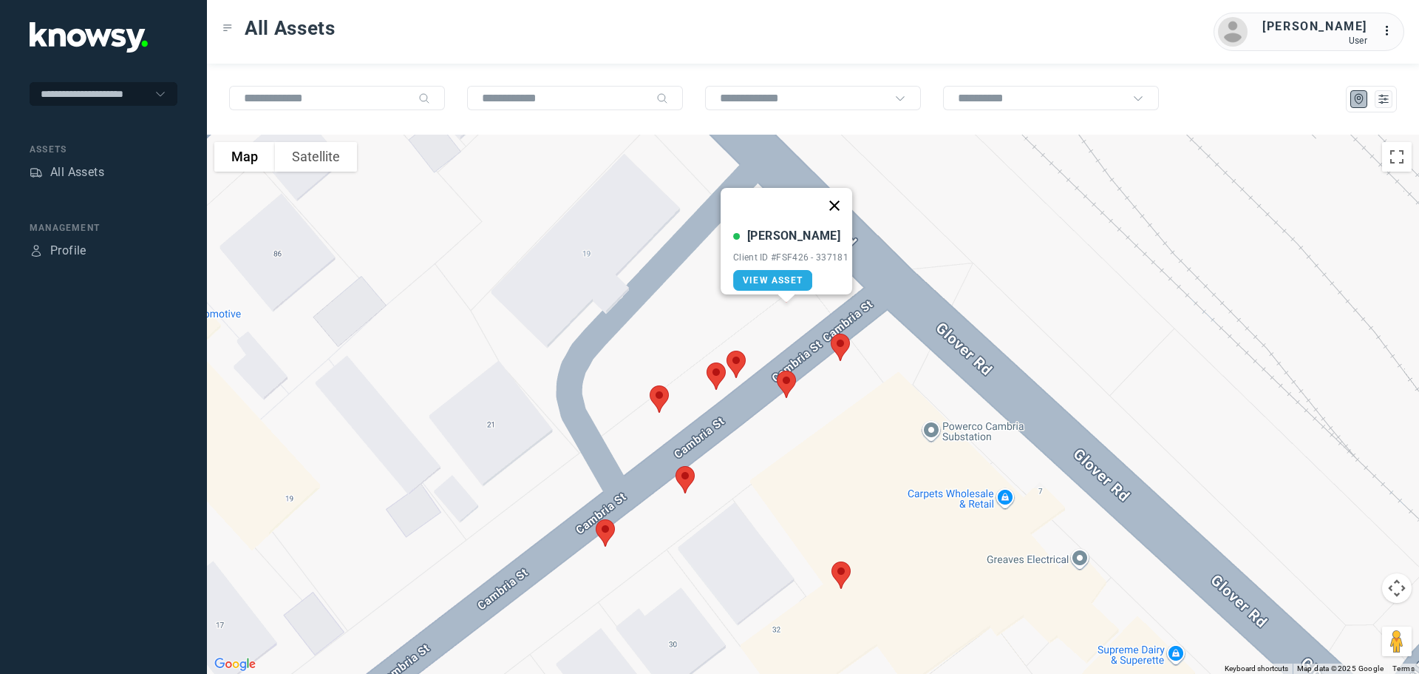
click at [835, 214] on button "Close" at bounding box center [834, 205] width 35 height 35
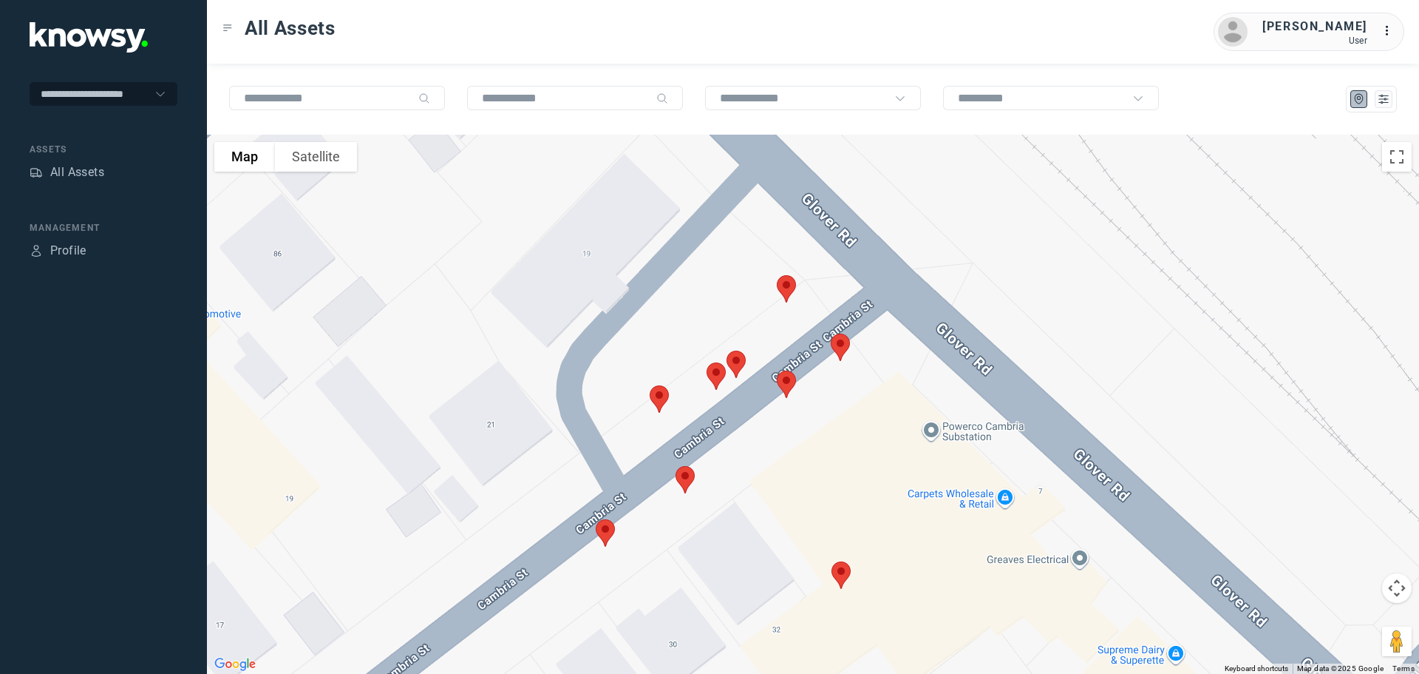
click at [738, 355] on img at bounding box center [736, 364] width 31 height 39
click at [787, 276] on button "Close" at bounding box center [783, 280] width 35 height 35
click at [719, 370] on img at bounding box center [716, 375] width 31 height 39
click at [771, 283] on button "Close" at bounding box center [764, 292] width 35 height 35
click at [658, 397] on img at bounding box center [659, 398] width 31 height 39
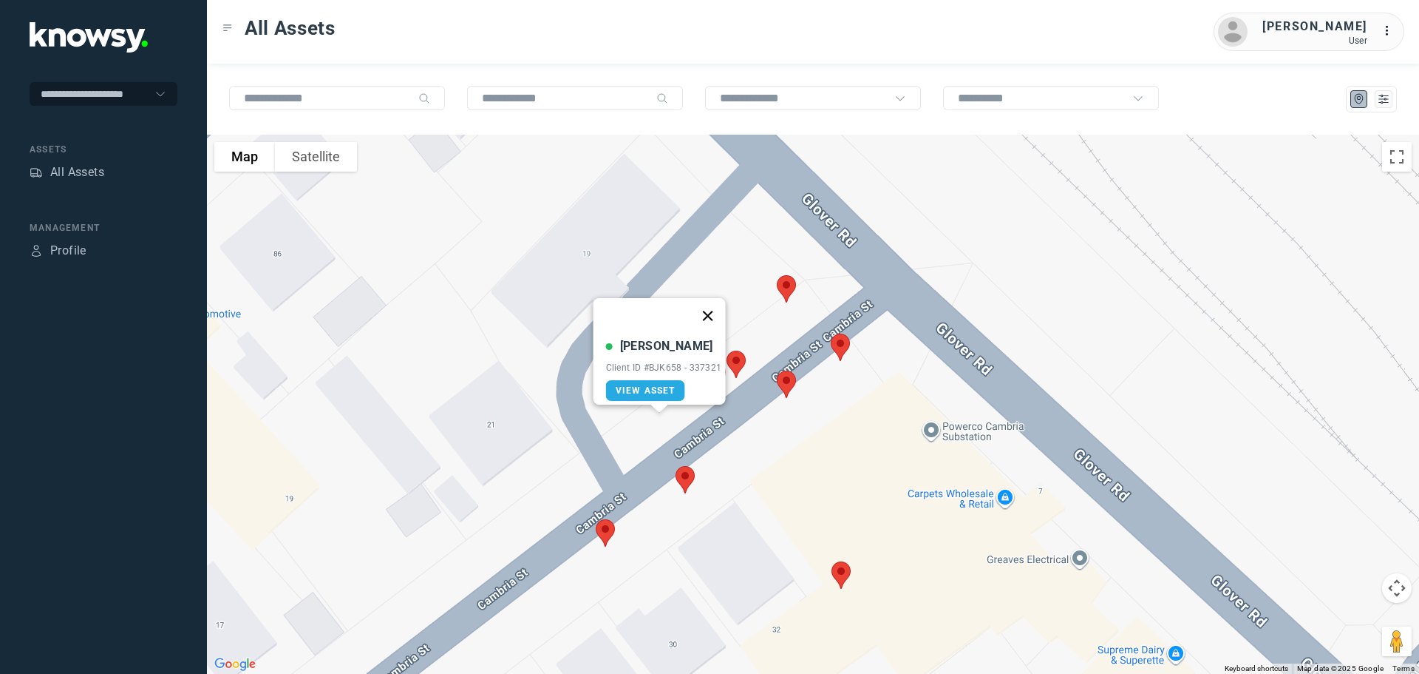
click at [711, 310] on button "Close" at bounding box center [707, 315] width 35 height 35
click at [843, 576] on img at bounding box center [841, 574] width 31 height 39
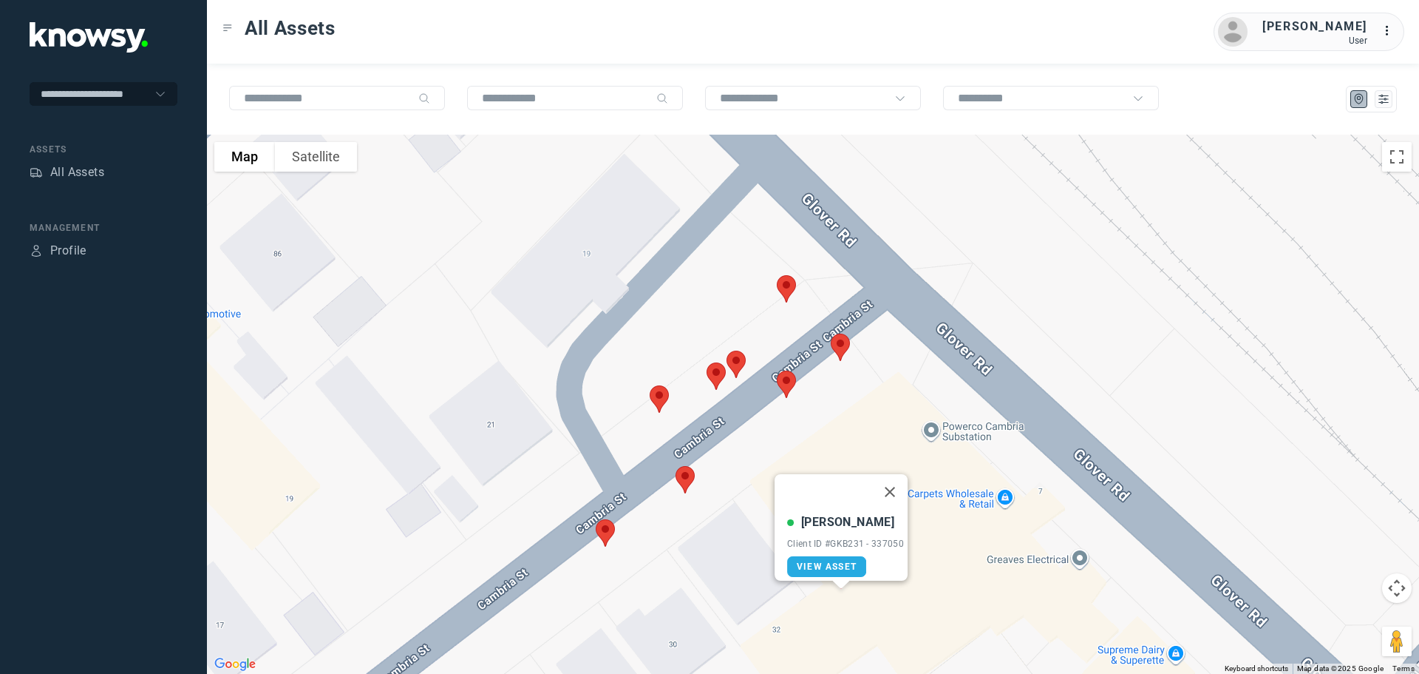
click at [841, 350] on img at bounding box center [840, 347] width 31 height 39
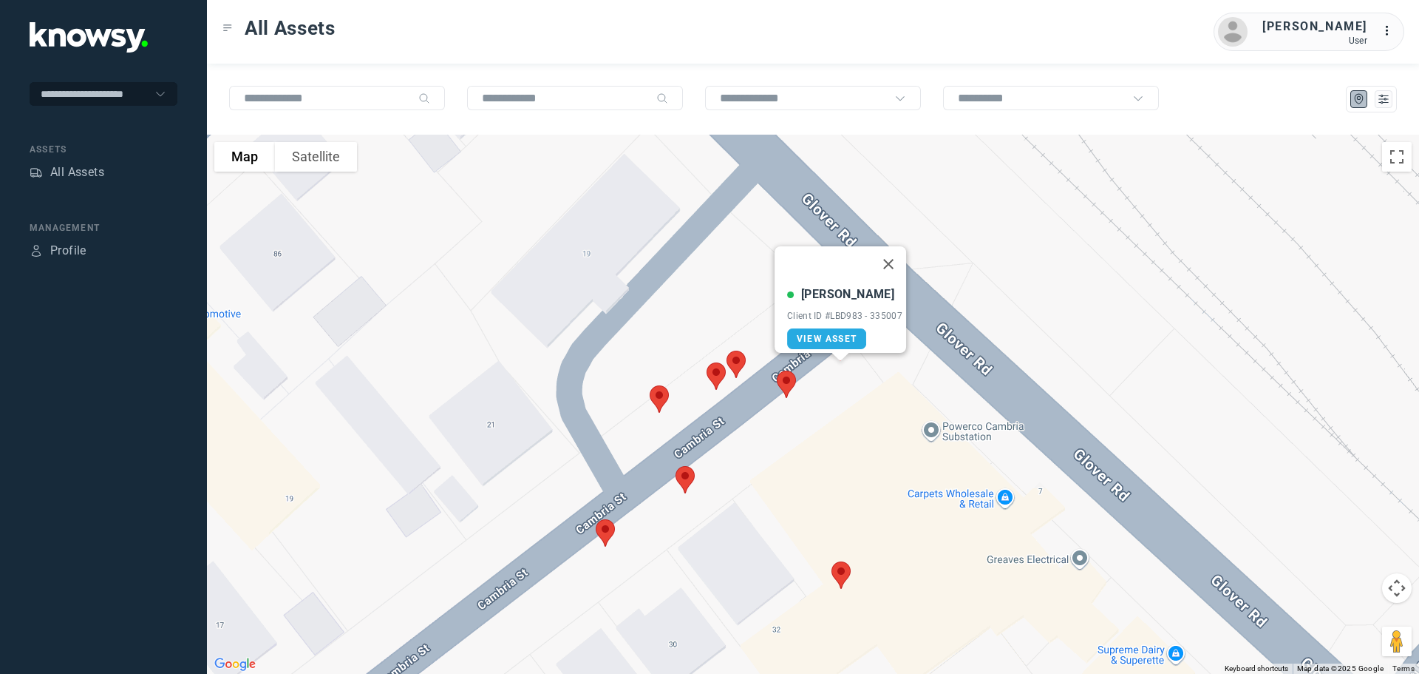
click at [787, 386] on img at bounding box center [786, 383] width 31 height 39
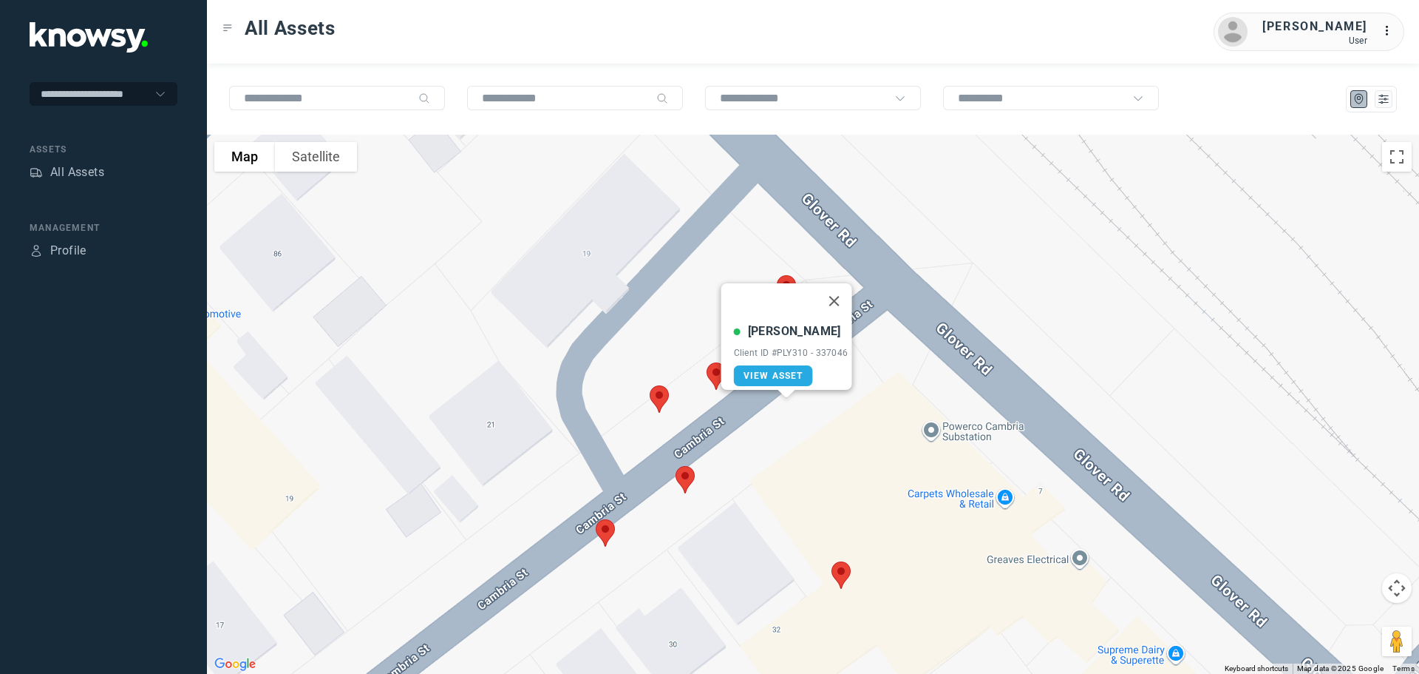
click at [680, 474] on img at bounding box center [685, 479] width 31 height 39
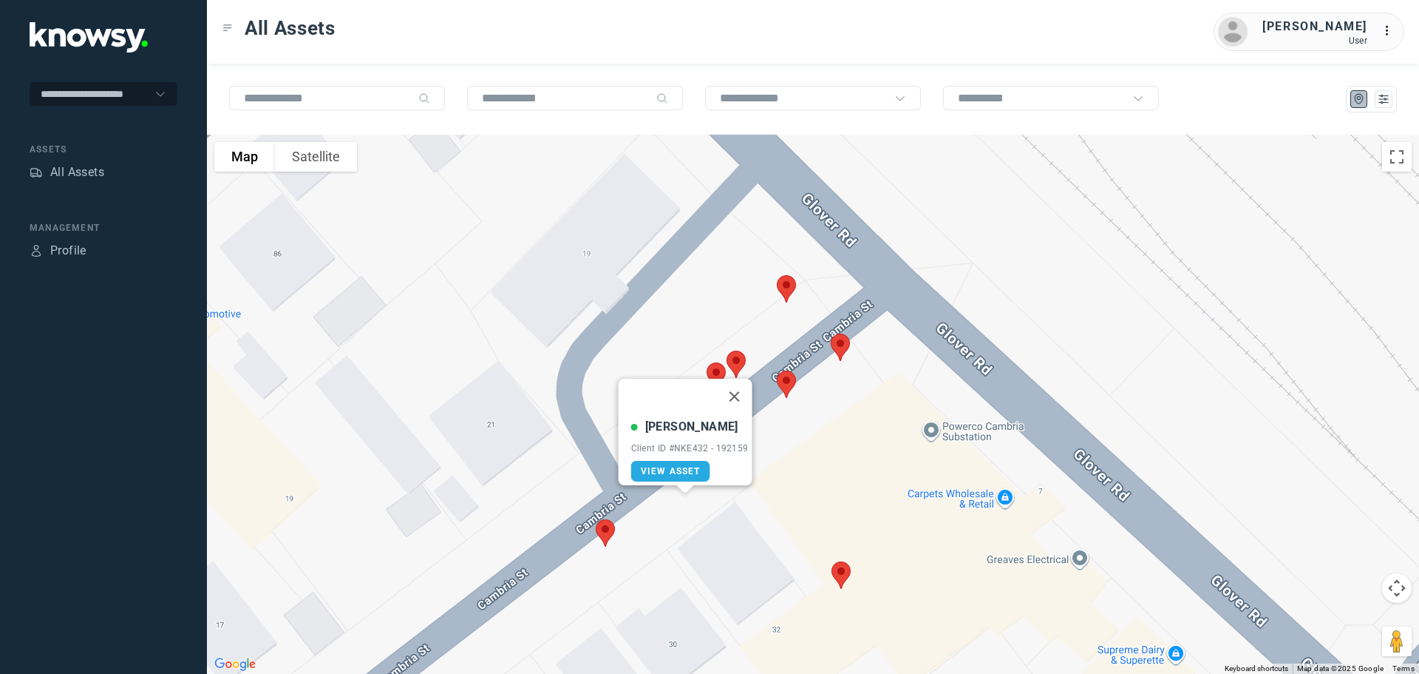
click at [605, 530] on img at bounding box center [605, 532] width 31 height 39
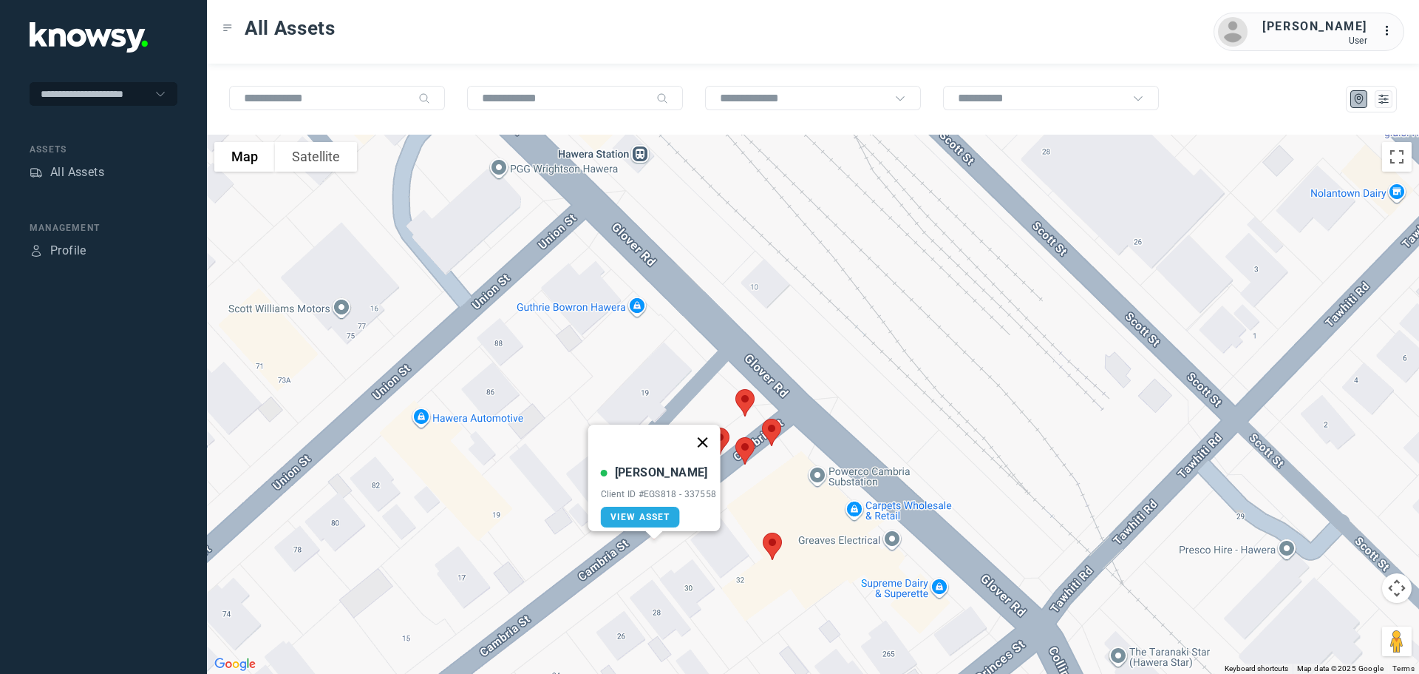
click at [710, 429] on button "Close" at bounding box center [702, 441] width 35 height 35
